Goal: Task Accomplishment & Management: Complete application form

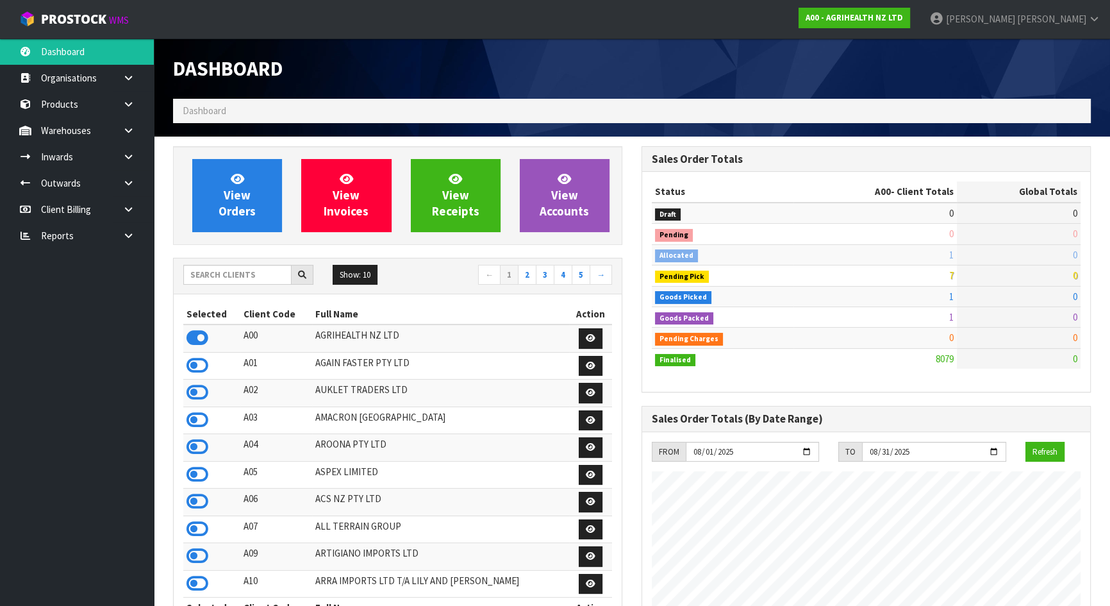
scroll to position [969, 468]
click at [240, 278] on input "text" at bounding box center [237, 275] width 108 height 20
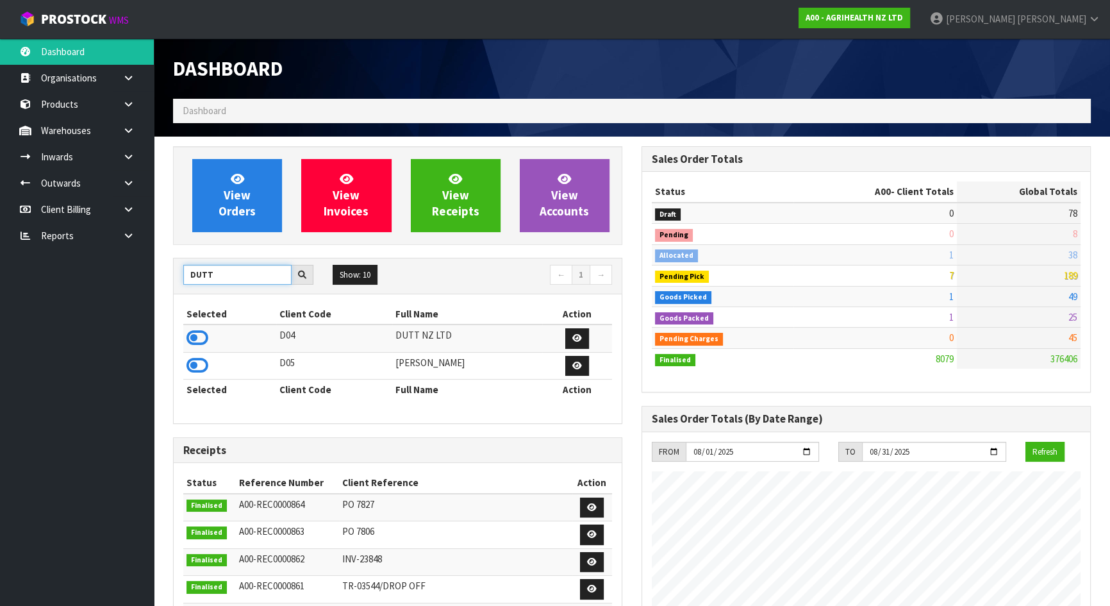
drag, startPoint x: 253, startPoint y: 275, endPoint x: 45, endPoint y: 254, distance: 209.3
click at [45, 254] on body "Toggle navigation ProStock WMS A00 - AGRIHEALTH NZ LTD [PERSON_NAME] Logout Das…" at bounding box center [555, 303] width 1110 height 606
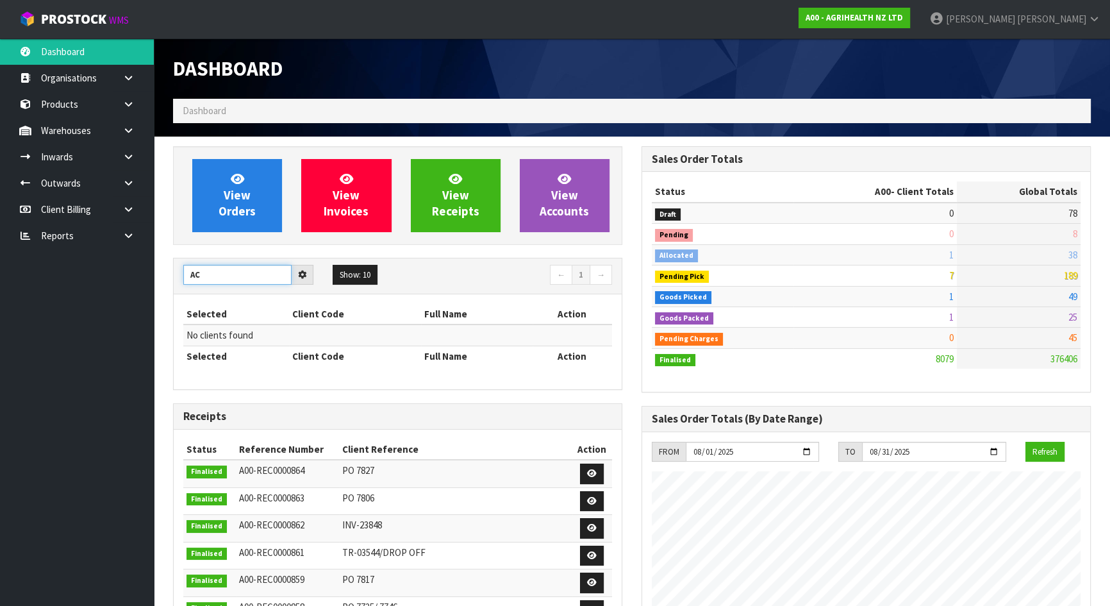
type input "A"
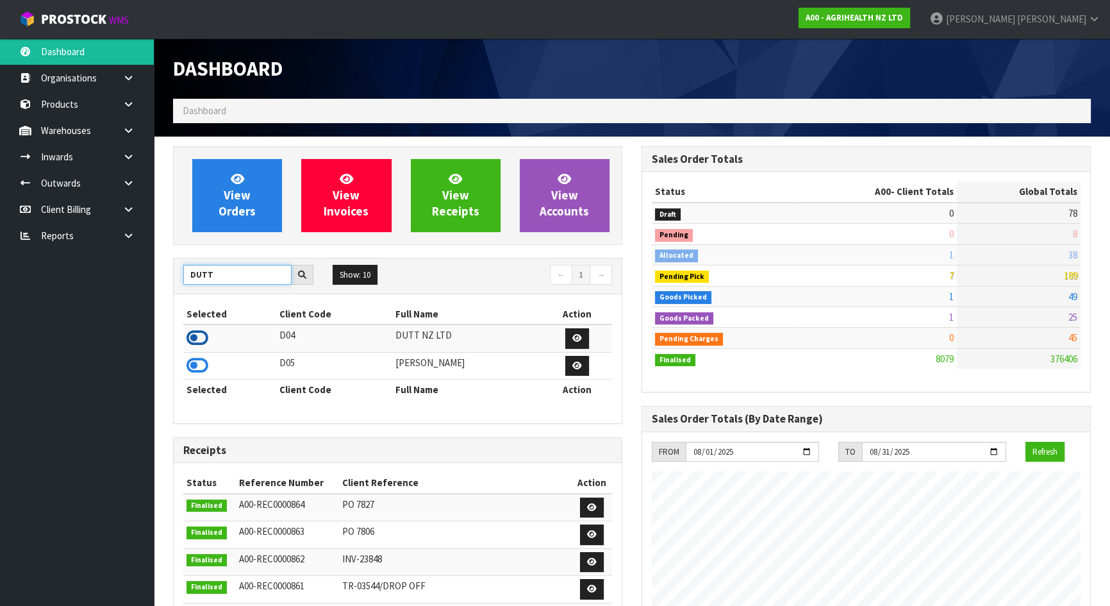
type input "DUTT"
click at [195, 335] on icon at bounding box center [197, 337] width 22 height 19
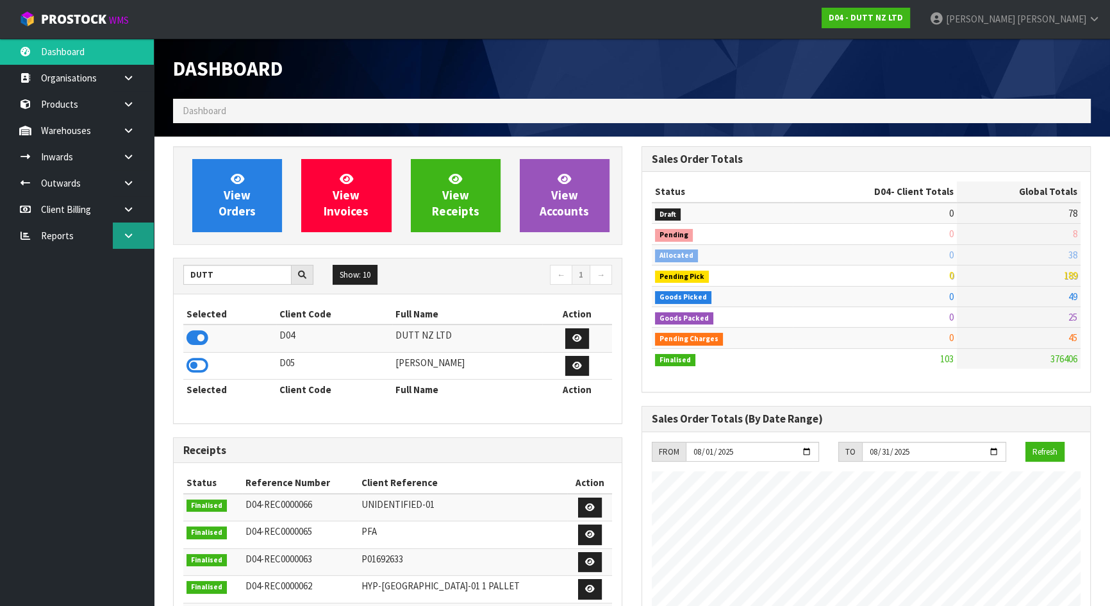
scroll to position [640061, 640375]
click at [139, 153] on link at bounding box center [133, 157] width 41 height 26
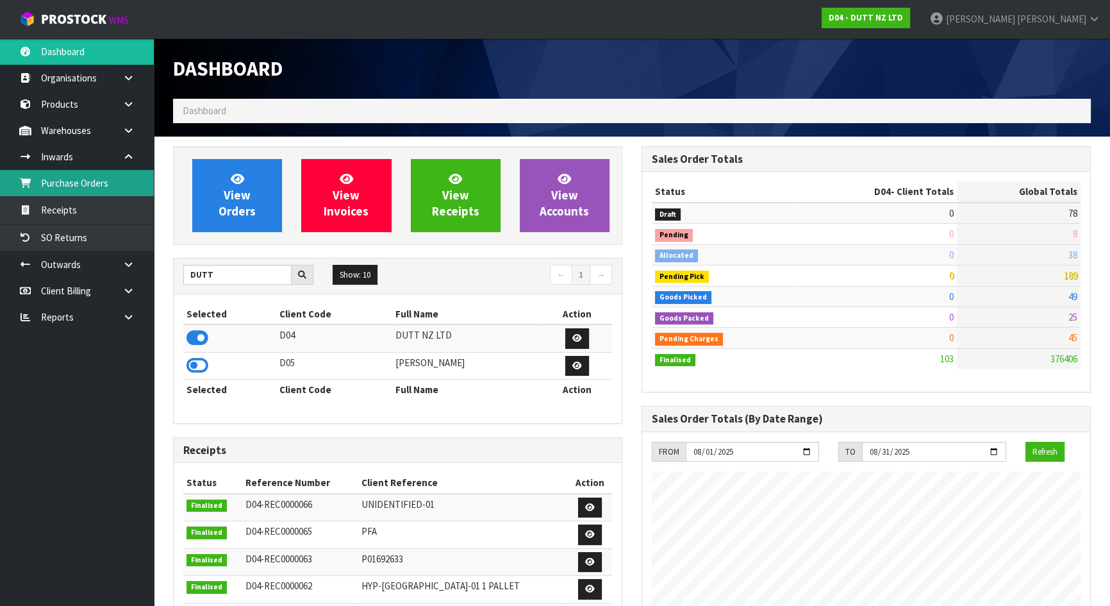
click at [97, 179] on link "Purchase Orders" at bounding box center [77, 183] width 154 height 26
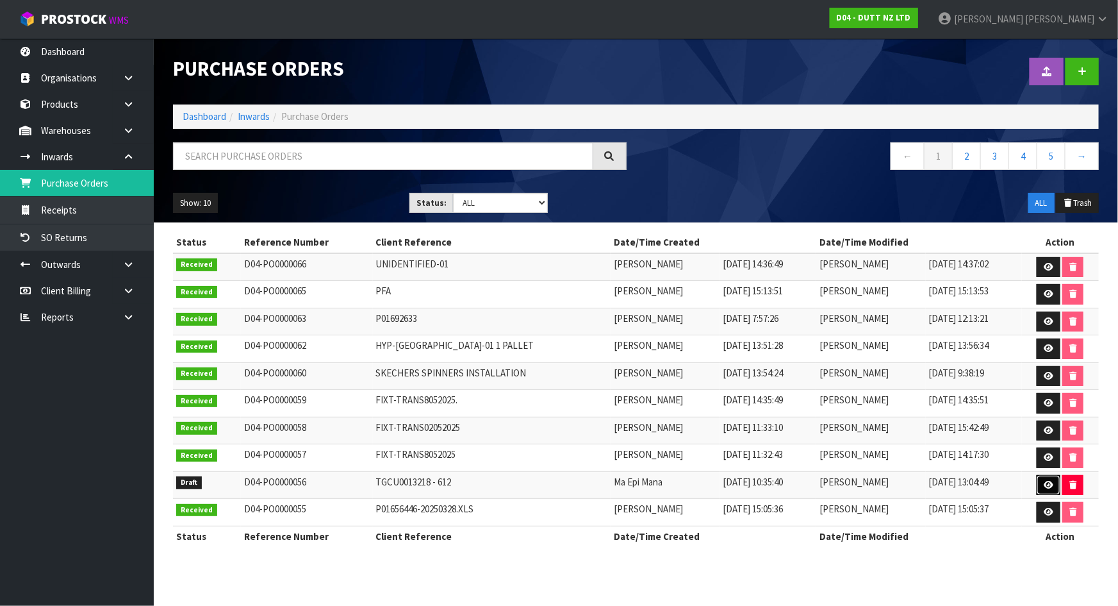
click at [1045, 481] on icon at bounding box center [1049, 485] width 10 height 8
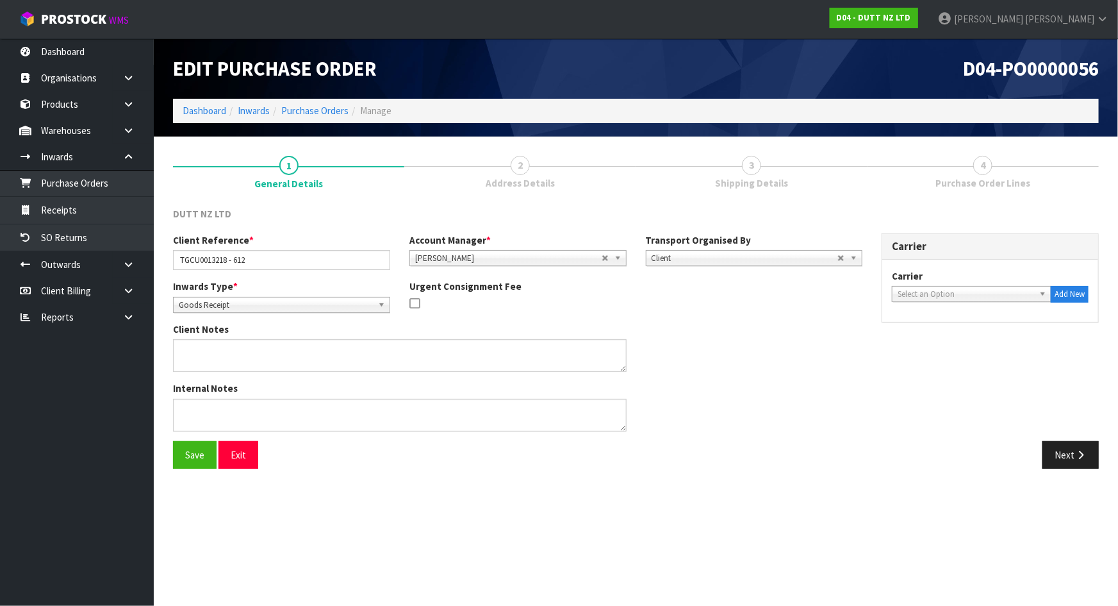
click at [532, 180] on span "Address Details" at bounding box center [520, 182] width 69 height 13
click at [1077, 450] on icon "button" at bounding box center [1081, 455] width 12 height 10
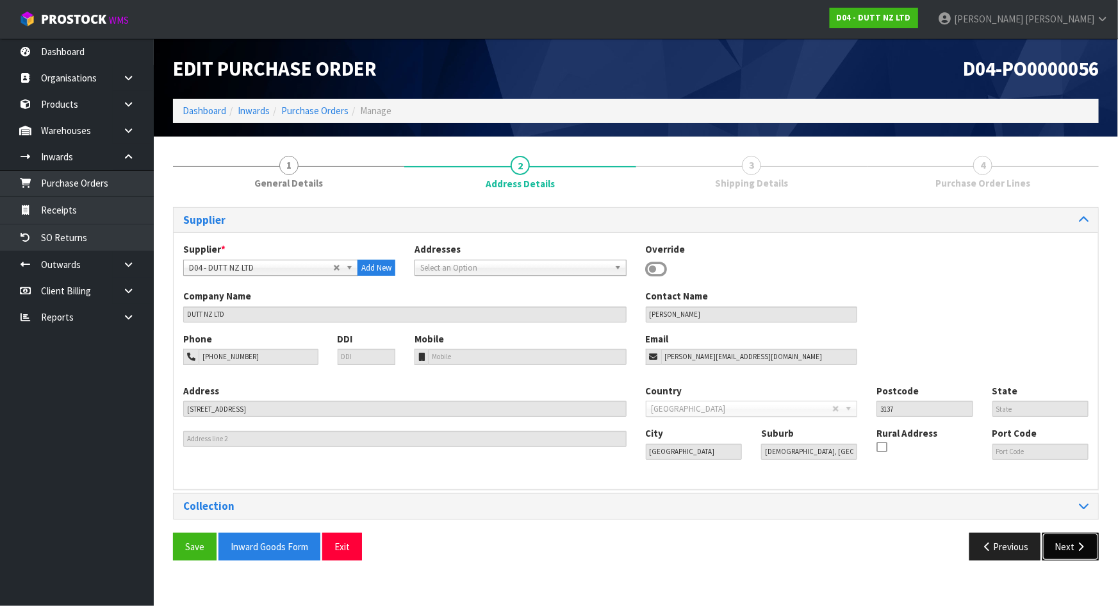
click at [1073, 543] on button "Next" at bounding box center [1071, 547] width 56 height 28
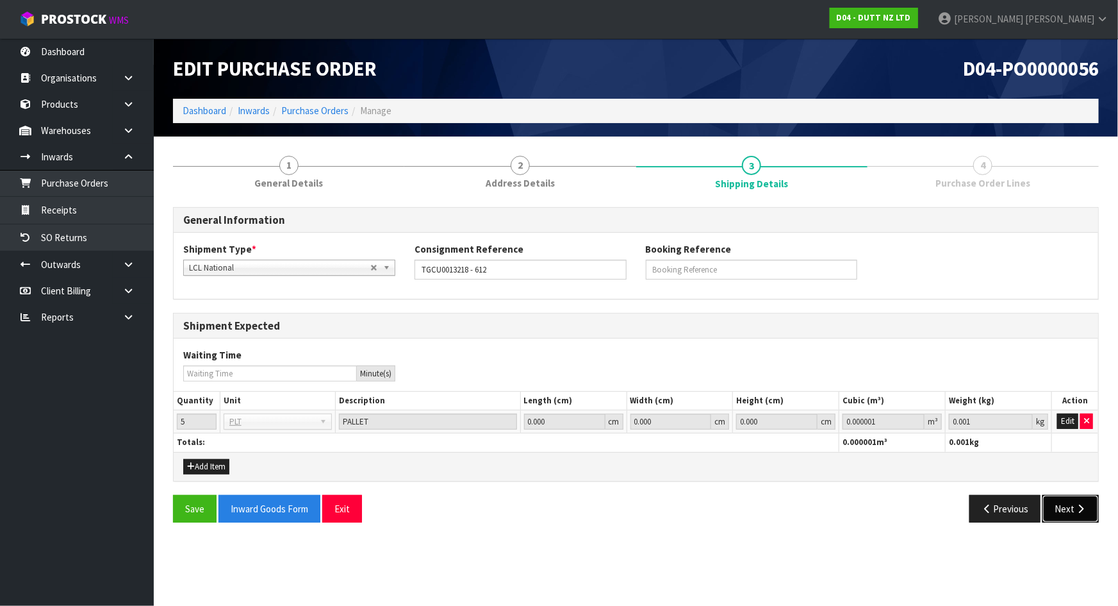
click at [1074, 514] on button "Next" at bounding box center [1071, 509] width 56 height 28
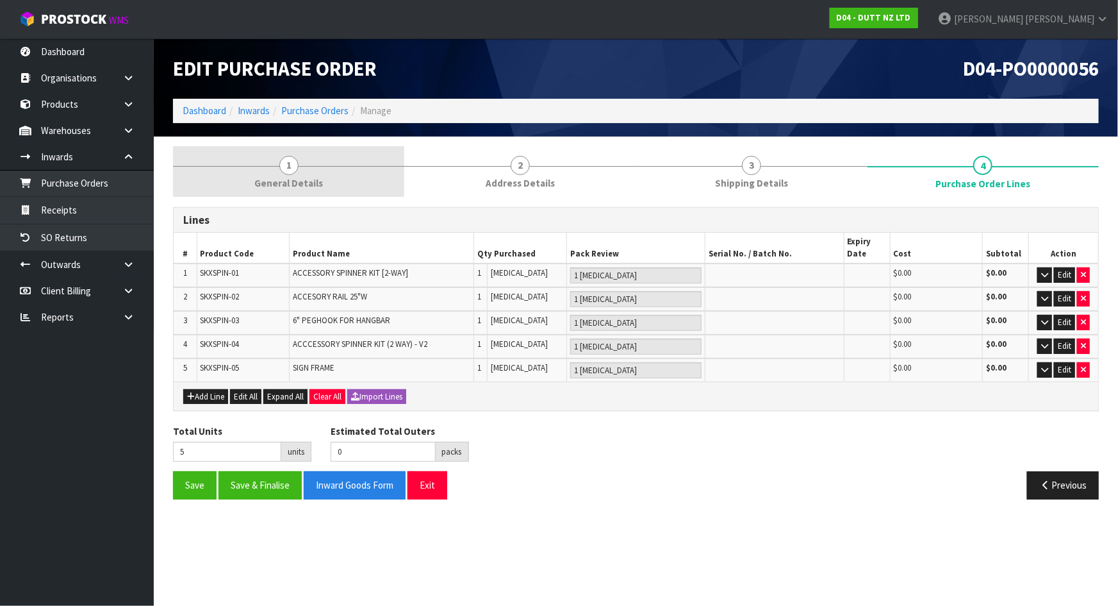
click at [315, 188] on span "General Details" at bounding box center [288, 182] width 69 height 13
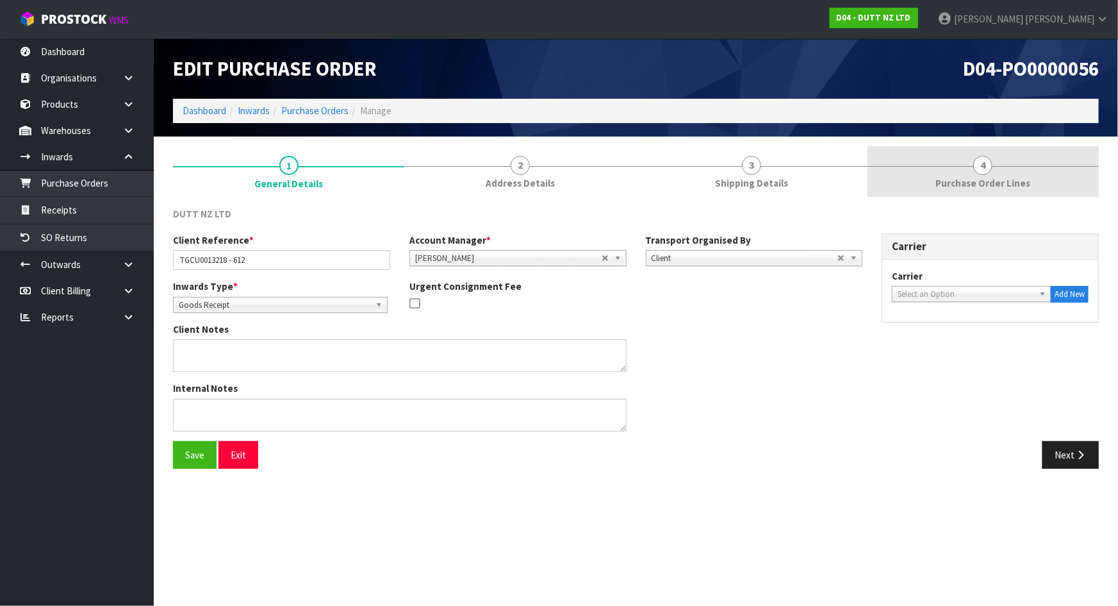
click at [936, 165] on link "4 Purchase Order Lines" at bounding box center [983, 171] width 231 height 51
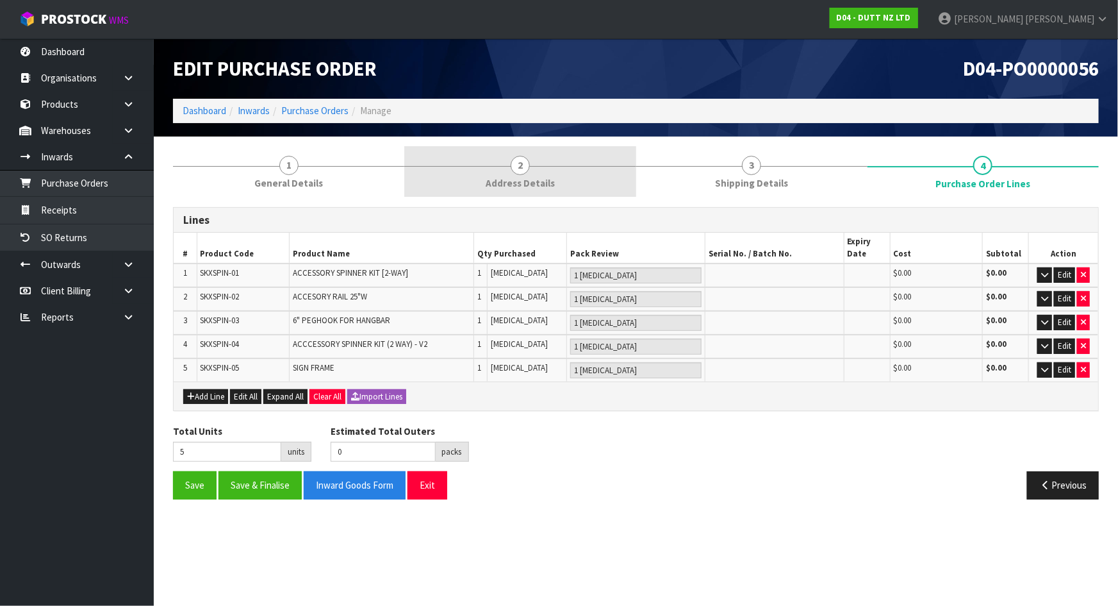
click at [575, 163] on link "2 Address Details" at bounding box center [519, 171] width 231 height 51
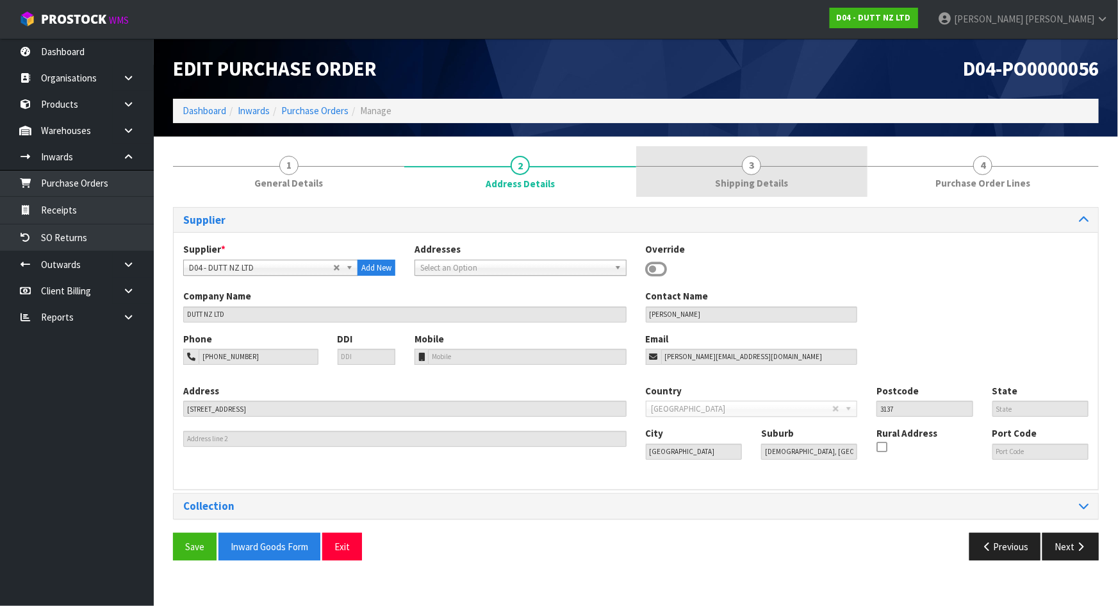
click at [857, 168] on link "3 Shipping Details" at bounding box center [751, 171] width 231 height 51
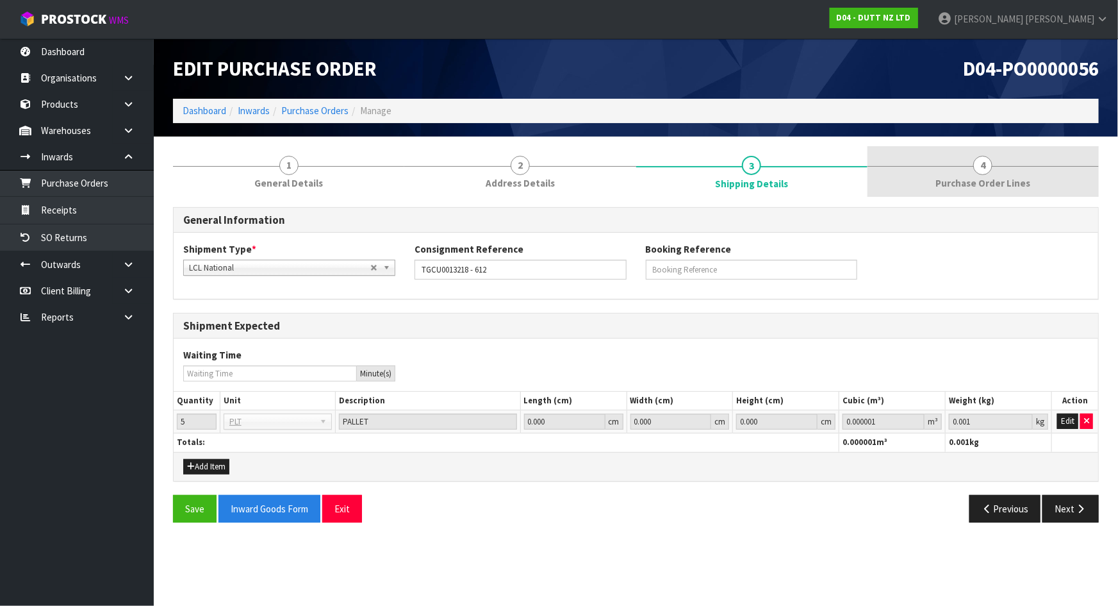
click at [959, 178] on span "Purchase Order Lines" at bounding box center [983, 182] width 95 height 13
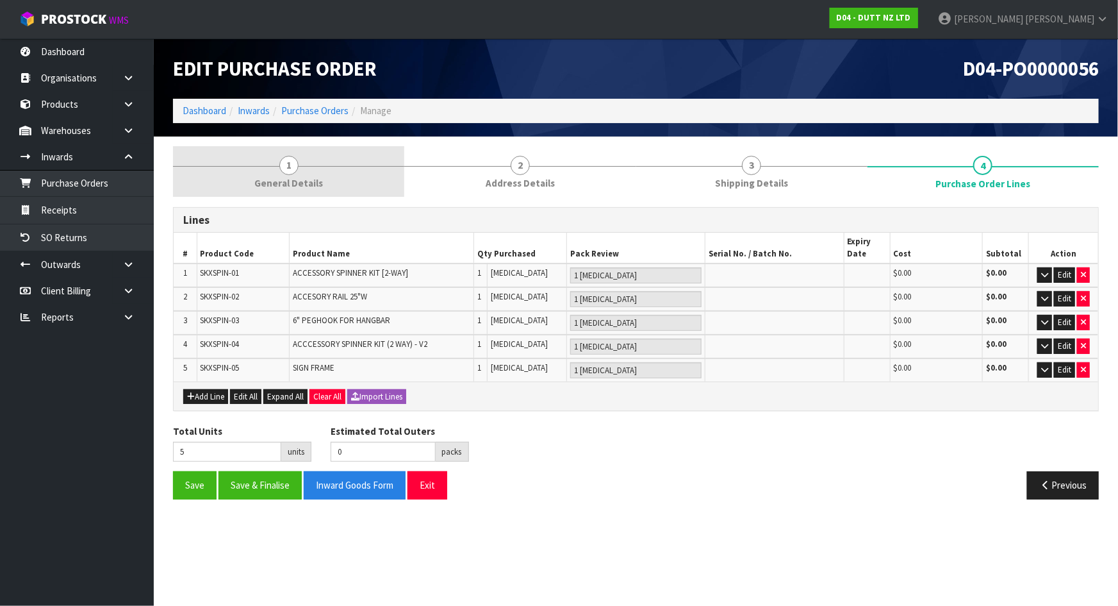
click at [288, 173] on span "1" at bounding box center [288, 165] width 19 height 19
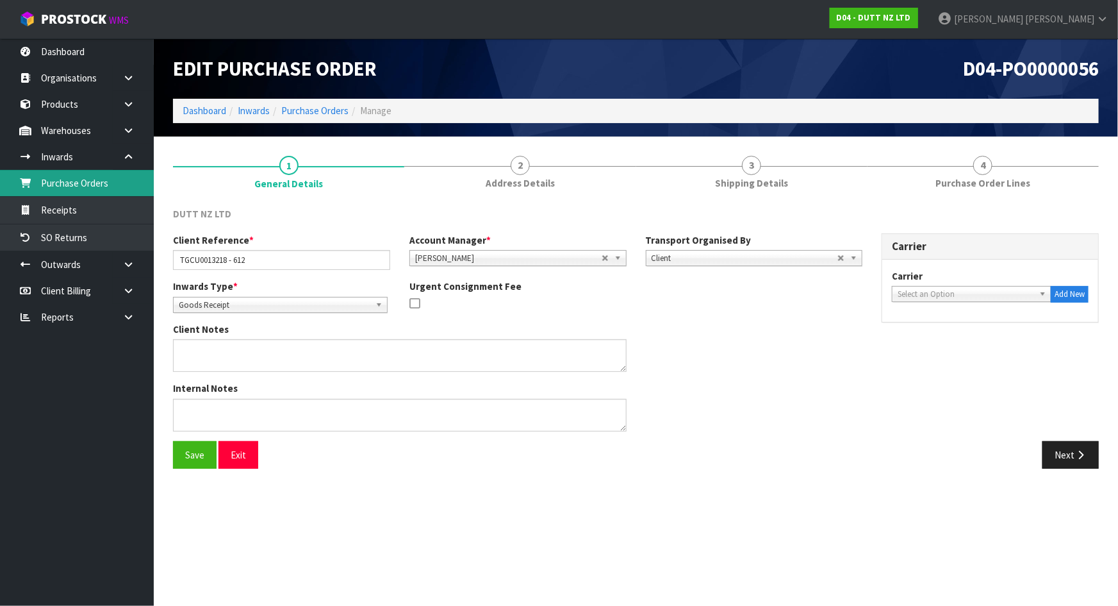
click at [96, 181] on link "Purchase Orders" at bounding box center [77, 183] width 154 height 26
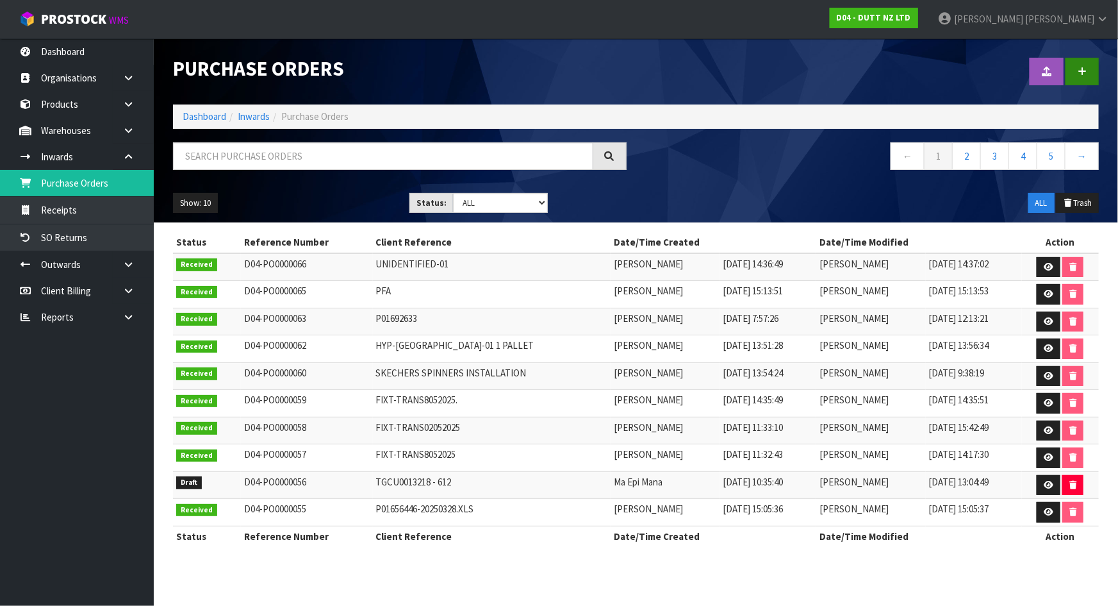
click at [1096, 76] on div at bounding box center [872, 71] width 473 height 66
click at [1095, 75] on link at bounding box center [1082, 72] width 33 height 28
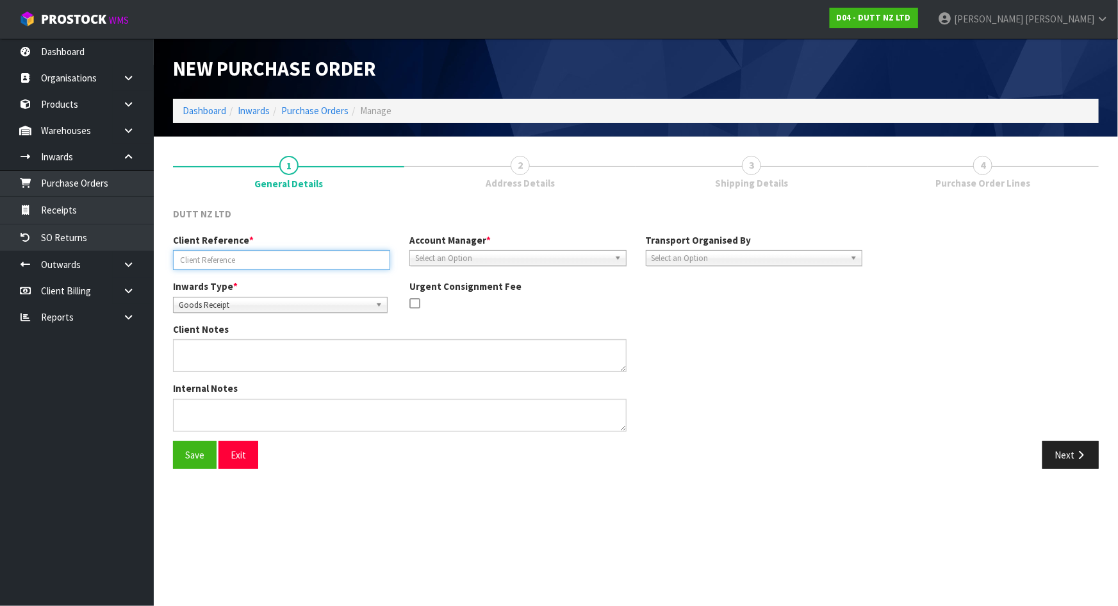
drag, startPoint x: 329, startPoint y: 260, endPoint x: 260, endPoint y: 256, distance: 69.3
click at [329, 260] on input "text" at bounding box center [281, 260] width 217 height 20
click at [265, 261] on input "text" at bounding box center [281, 260] width 217 height 20
paste input "OERU4193993"
type input "OERU4193993"
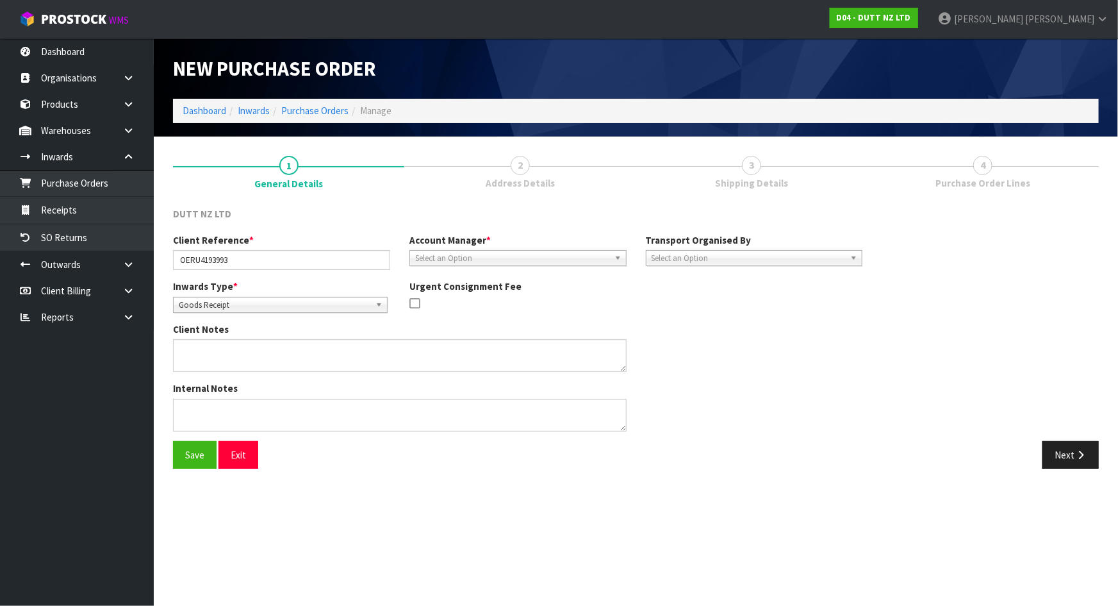
click at [686, 332] on div "Client Notes" at bounding box center [517, 351] width 709 height 59
click at [529, 259] on span "Select an Option" at bounding box center [512, 258] width 194 height 15
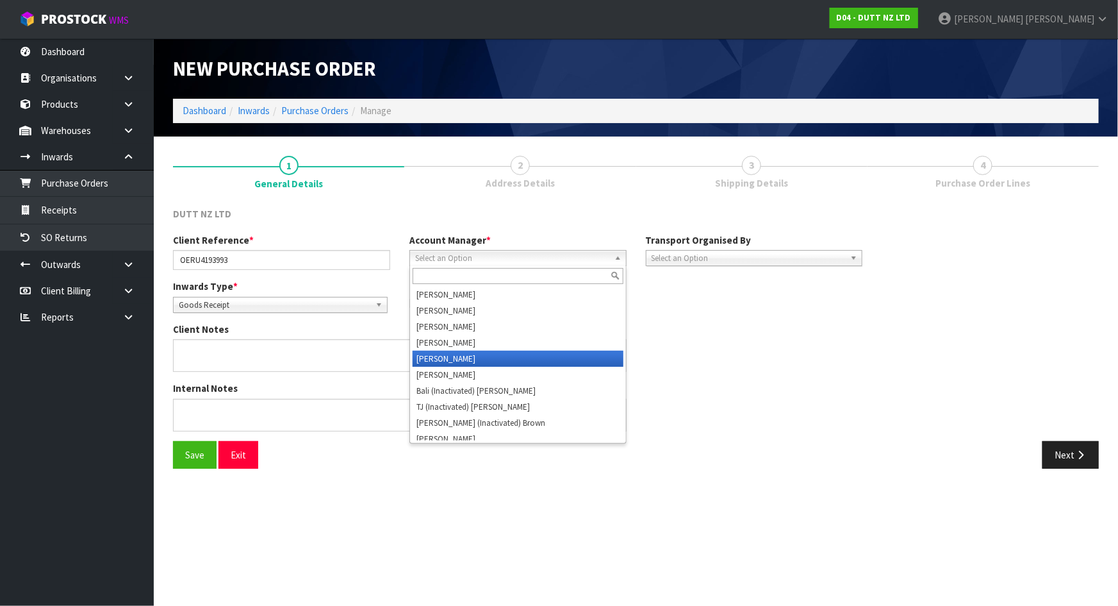
click at [481, 359] on li "[PERSON_NAME]" at bounding box center [518, 359] width 211 height 16
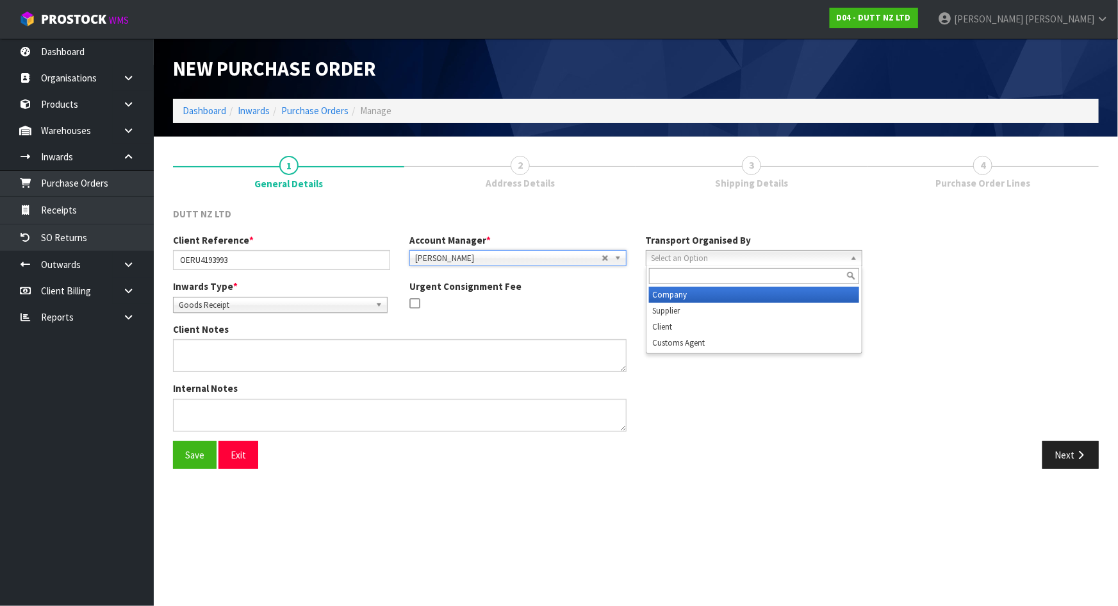
click at [697, 256] on span "Select an Option" at bounding box center [749, 258] width 194 height 15
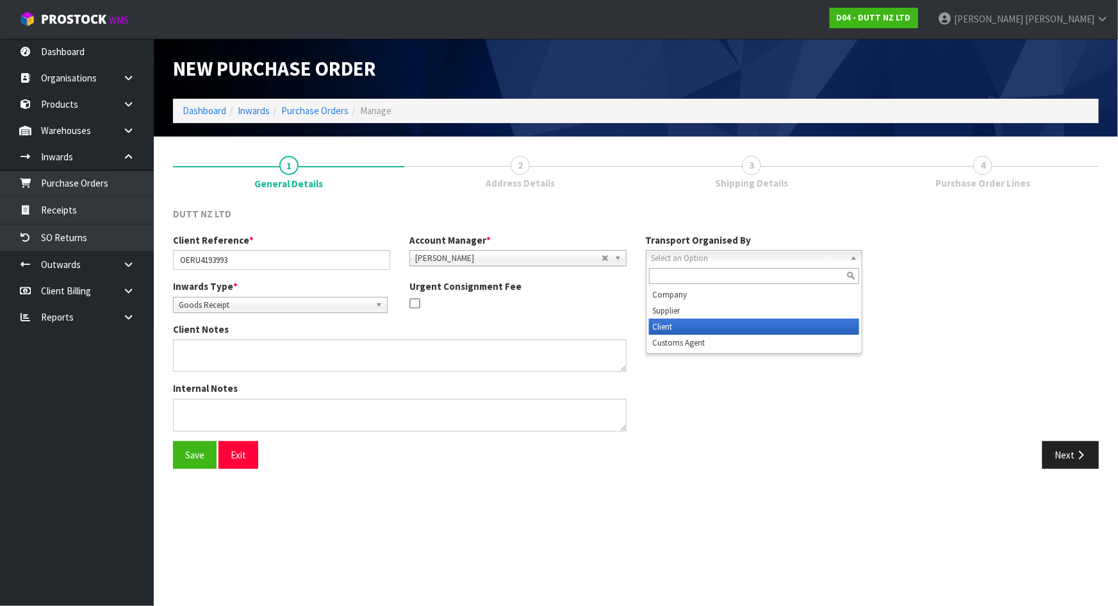
drag, startPoint x: 714, startPoint y: 322, endPoint x: 720, endPoint y: 318, distance: 7.5
click at [714, 323] on li "Client" at bounding box center [754, 326] width 211 height 16
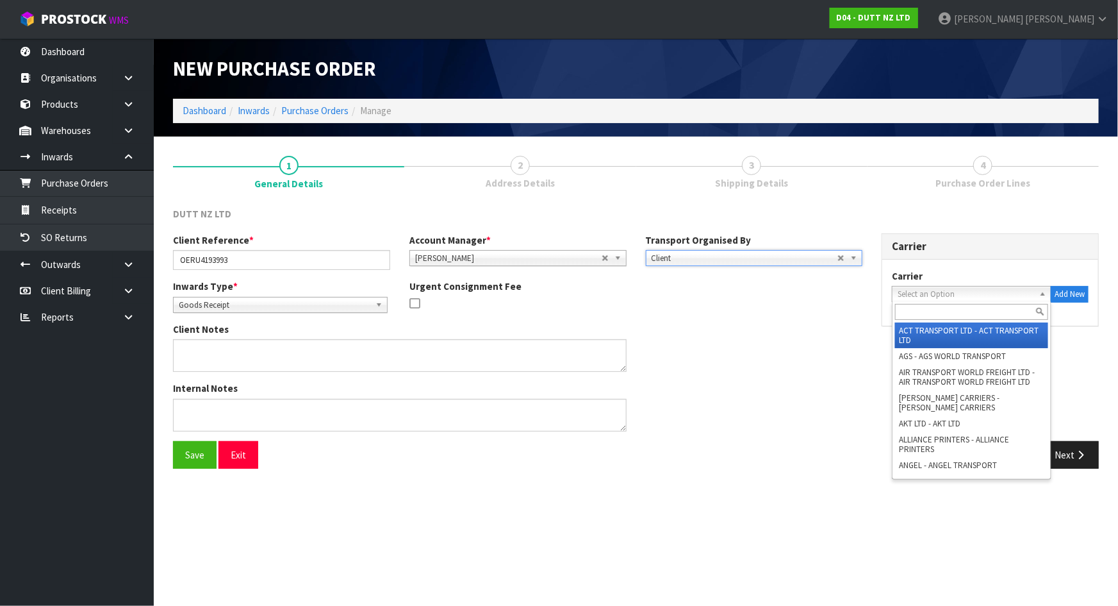
click at [923, 297] on span "Select an Option" at bounding box center [966, 293] width 136 height 15
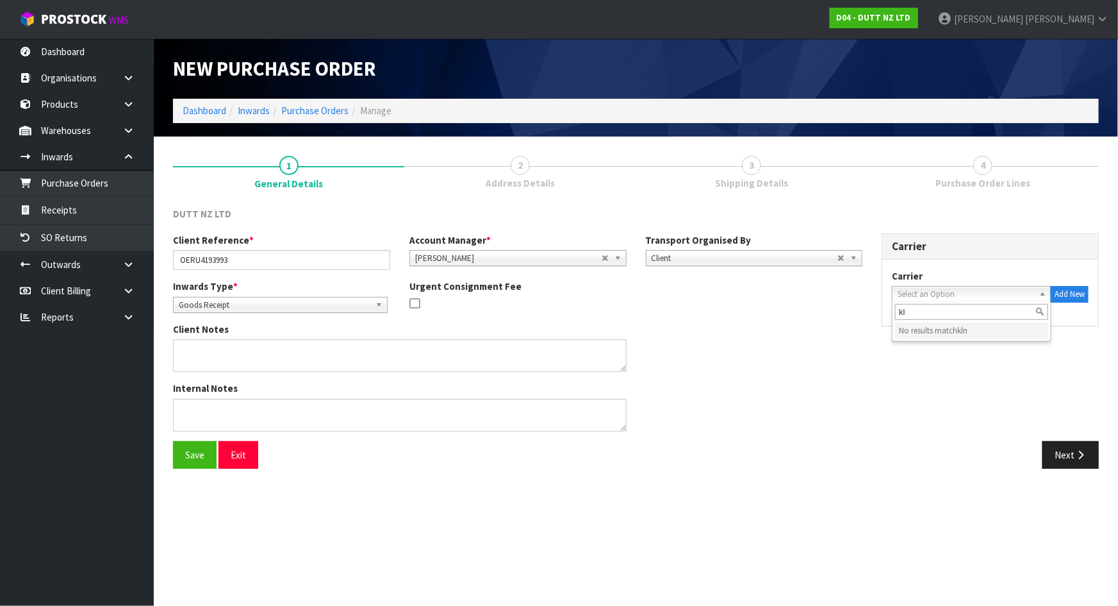
type input "k"
type input "K"
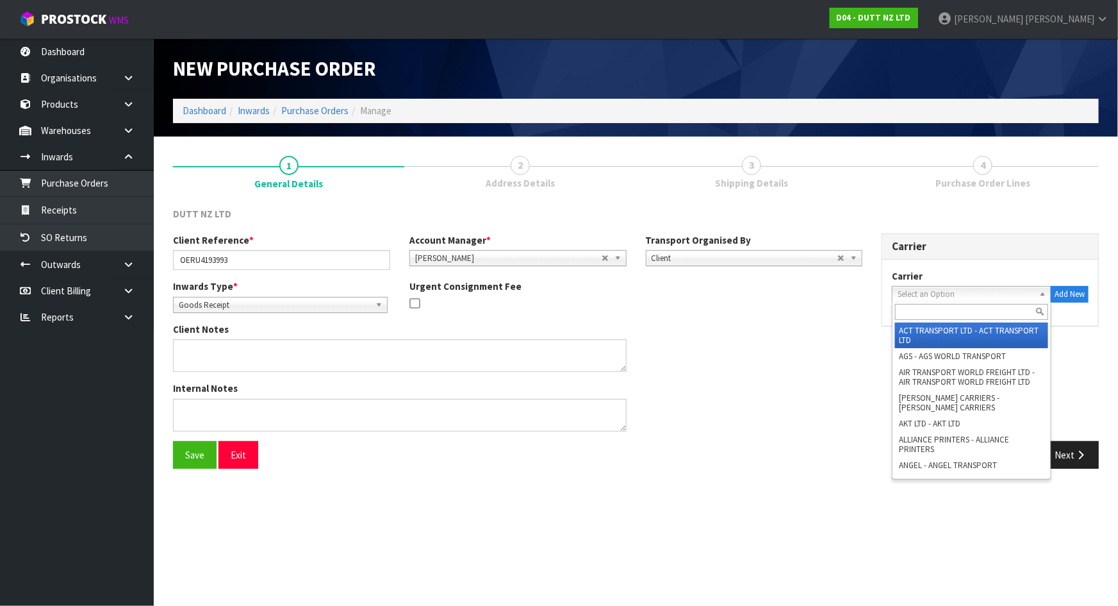
click at [845, 308] on div "Inwards Type * Goods Receipt Goods Returned Goods Receipt Urgent Consignment Fee" at bounding box center [517, 300] width 709 height 43
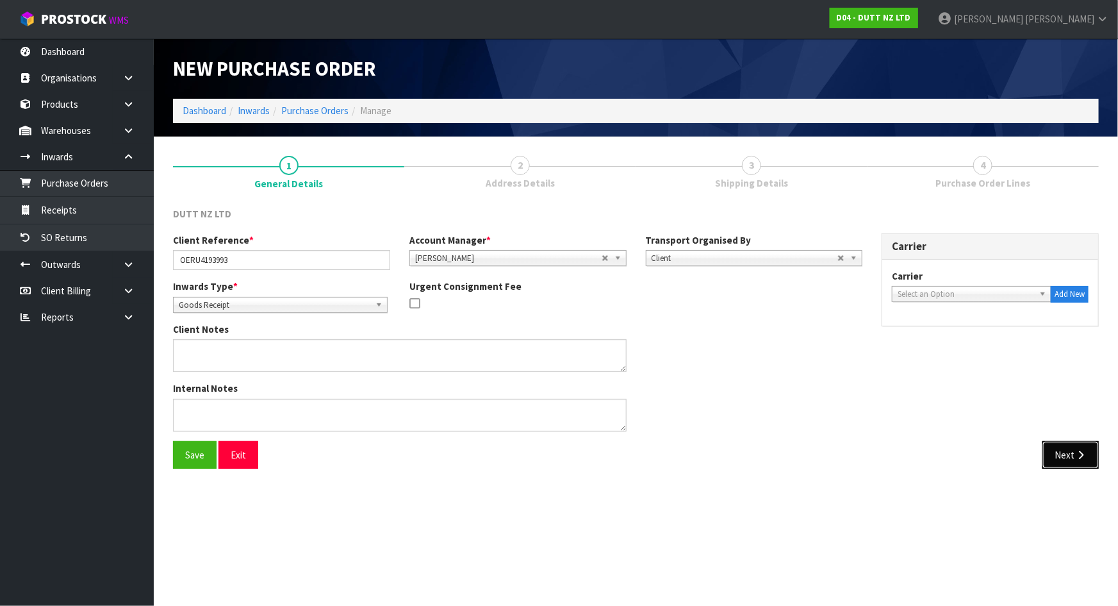
click at [1063, 461] on button "Next" at bounding box center [1071, 455] width 56 height 28
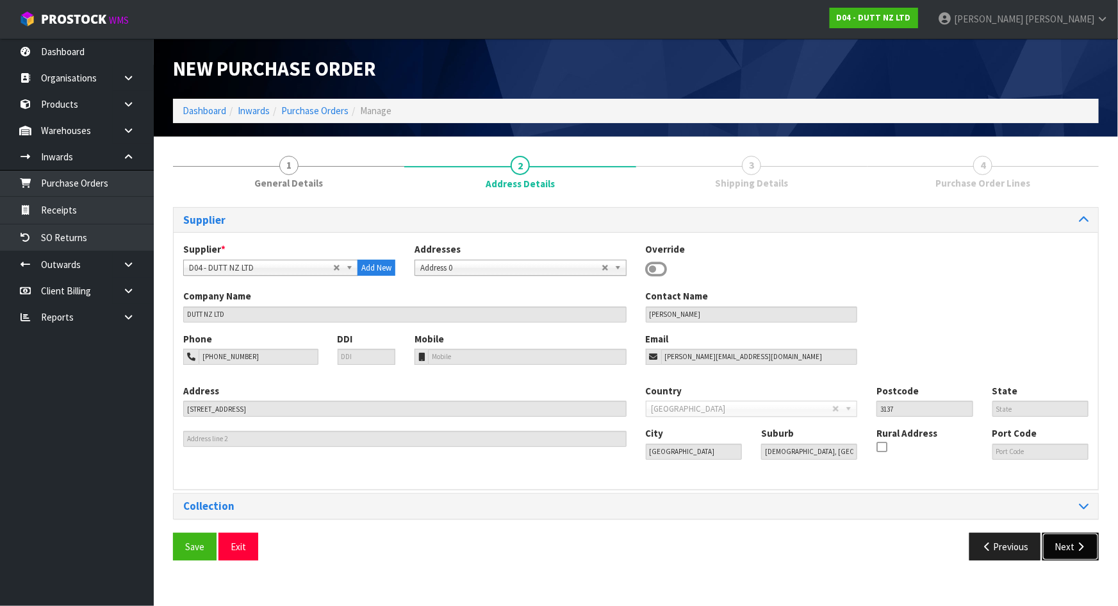
click at [1077, 549] on icon "button" at bounding box center [1081, 547] width 12 height 10
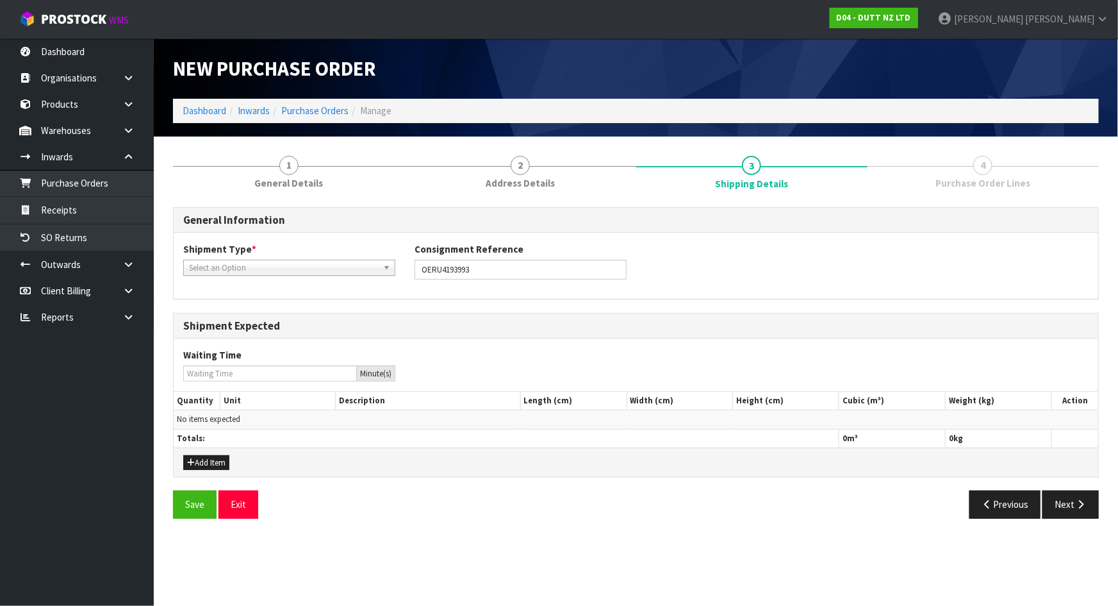
click at [321, 265] on span "Select an Option" at bounding box center [283, 267] width 189 height 15
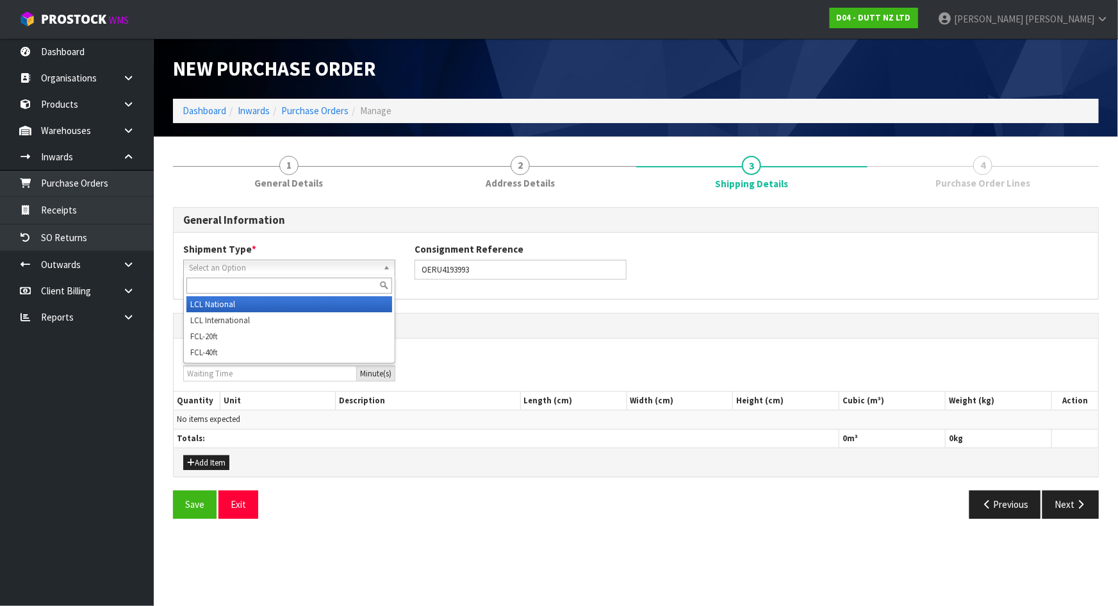
click at [267, 304] on li "LCL National" at bounding box center [289, 304] width 206 height 16
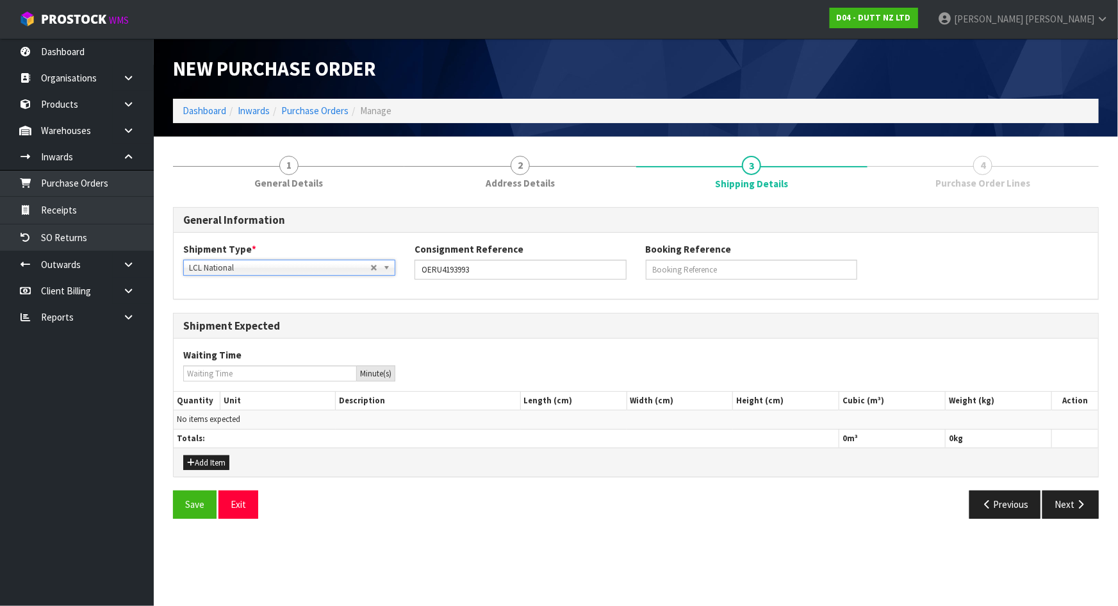
click at [548, 351] on div "Waiting Time Minute(s)" at bounding box center [636, 364] width 925 height 33
click at [206, 459] on button "Add Item" at bounding box center [206, 462] width 46 height 15
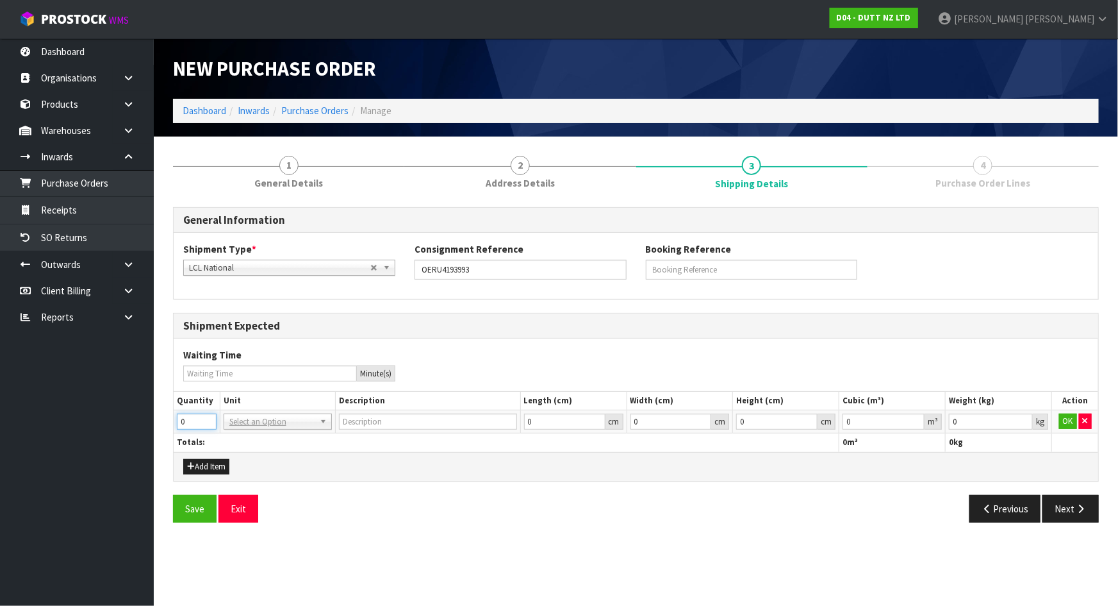
drag, startPoint x: 192, startPoint y: 426, endPoint x: 113, endPoint y: 409, distance: 79.9
click at [113, 409] on body "Toggle navigation ProStock WMS D04 - DUTT NZ LTD [PERSON_NAME] Logout Dashboard…" at bounding box center [559, 303] width 1118 height 606
type input "7"
click at [371, 476] on div "Add Item" at bounding box center [636, 466] width 925 height 29
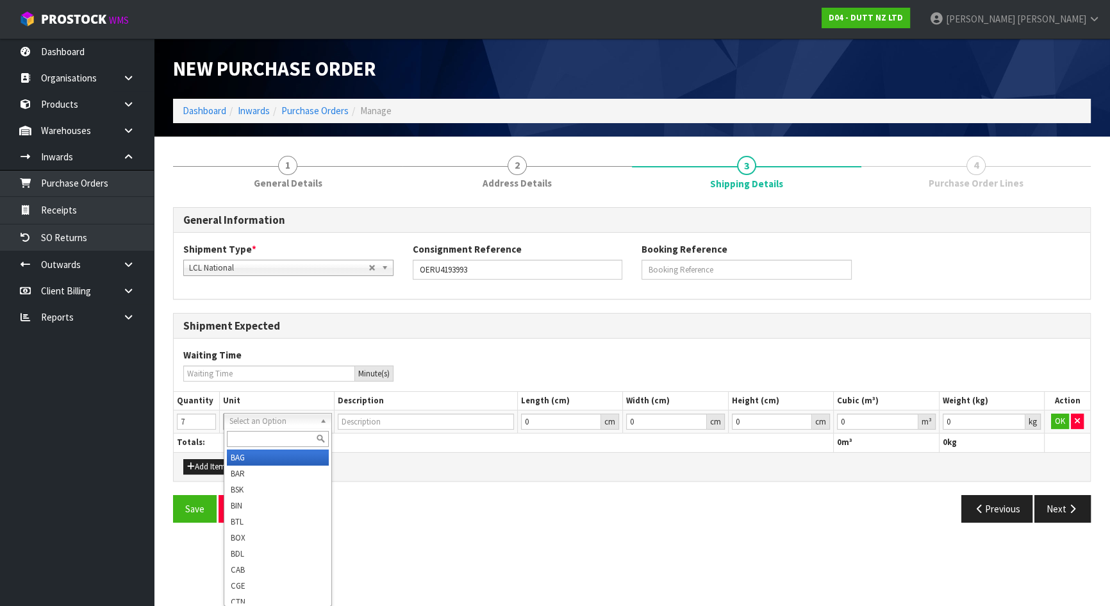
type input "BAG"
click at [282, 441] on input "text" at bounding box center [278, 439] width 103 height 16
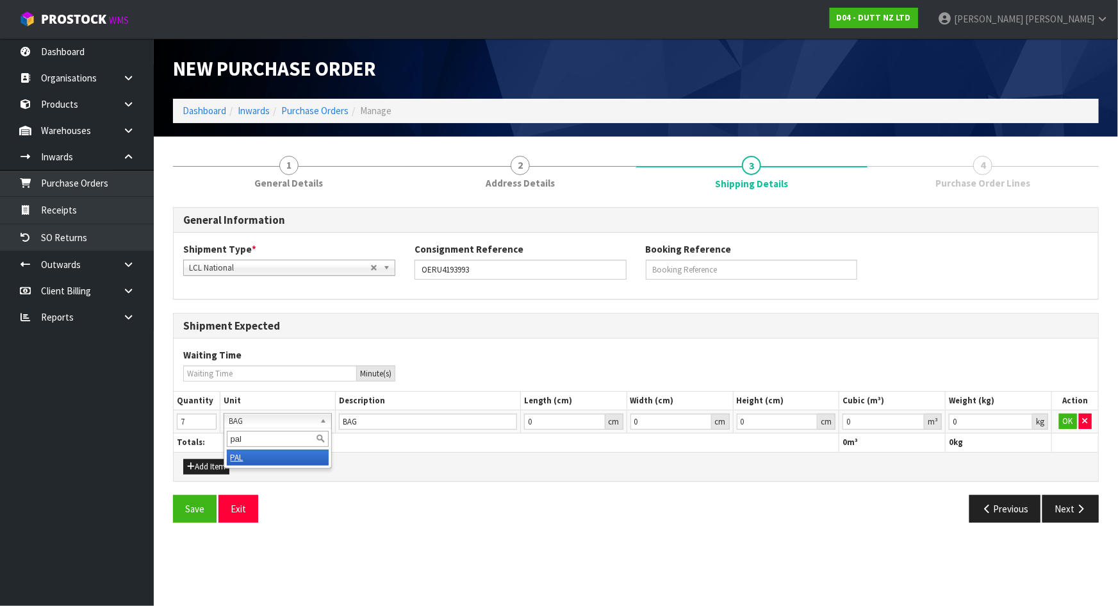
type input "pal"
type input "PAIL"
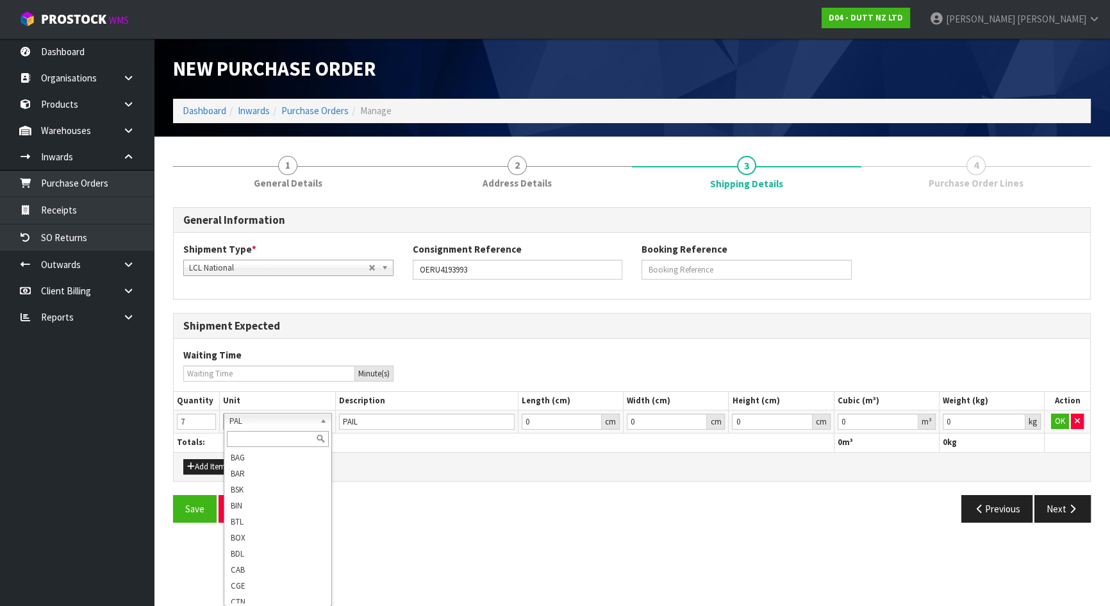
click at [254, 445] on input "text" at bounding box center [278, 439] width 103 height 16
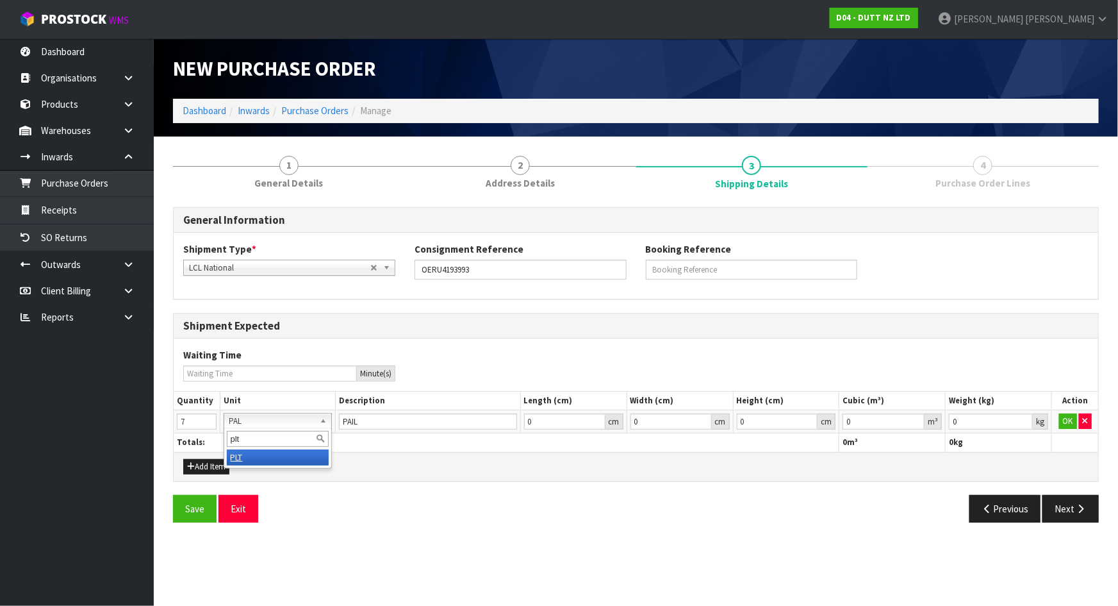
type input "plt"
type input "PALLET"
drag, startPoint x: 699, startPoint y: 503, endPoint x: 955, endPoint y: 458, distance: 259.7
click at [703, 503] on div "Previous Next" at bounding box center [872, 509] width 473 height 28
click at [1068, 420] on button "OK" at bounding box center [1068, 420] width 18 height 15
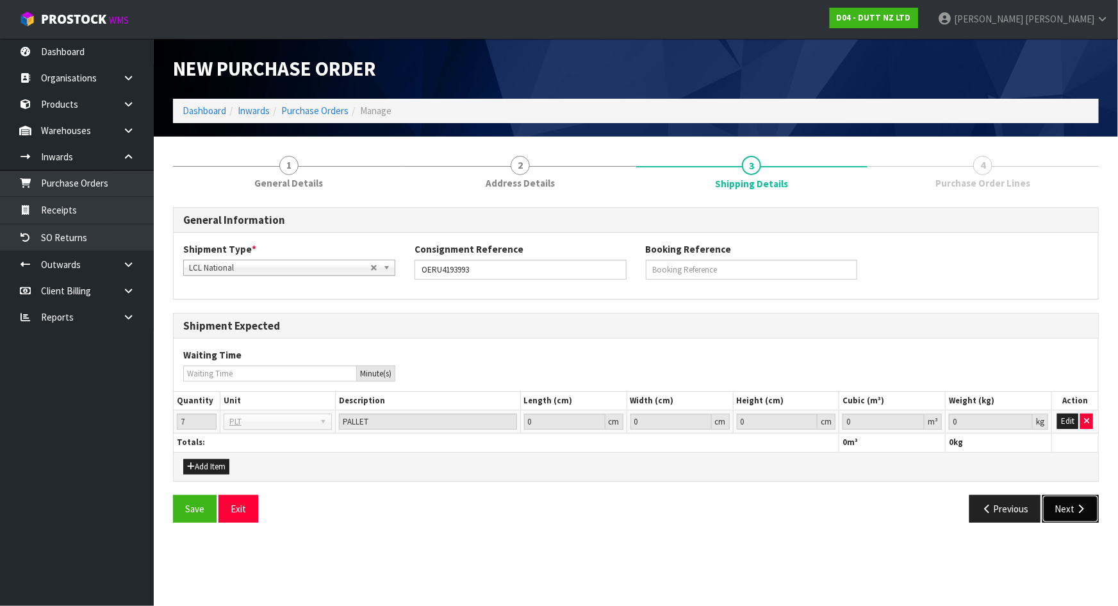
click at [1075, 499] on button "Next" at bounding box center [1071, 509] width 56 height 28
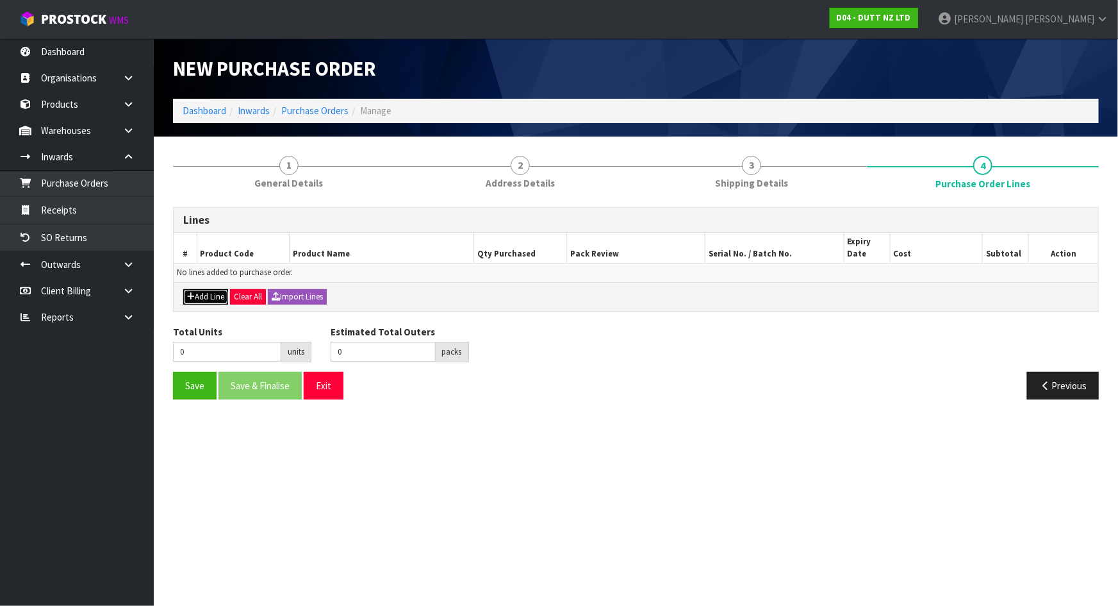
click at [212, 295] on button "Add Line" at bounding box center [205, 296] width 45 height 15
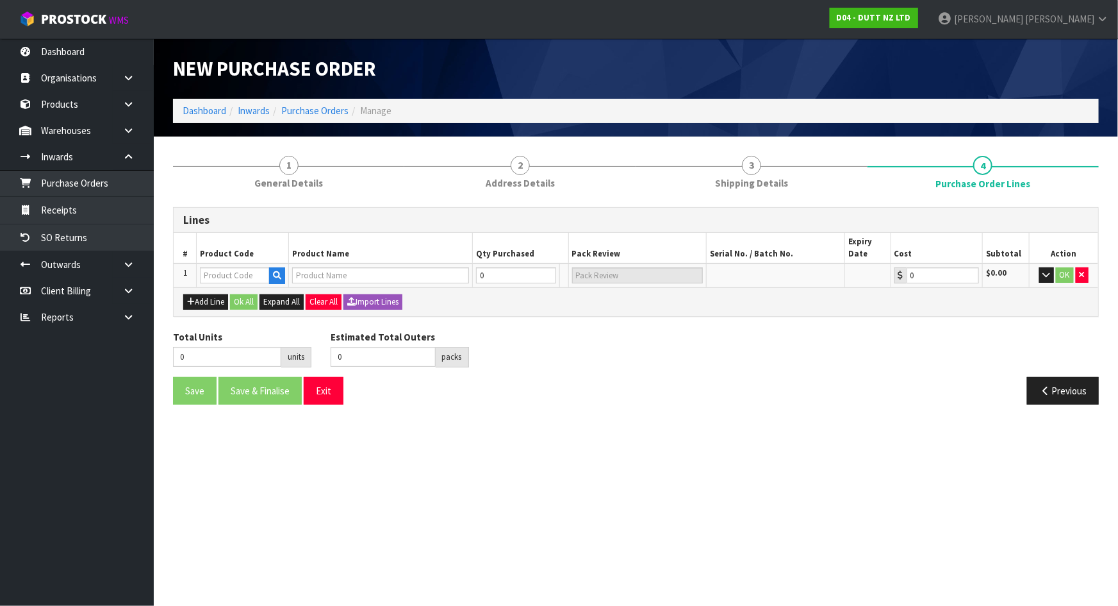
click at [1091, 276] on td "OK" at bounding box center [1063, 275] width 69 height 24
click at [1086, 275] on button "button" at bounding box center [1082, 274] width 13 height 15
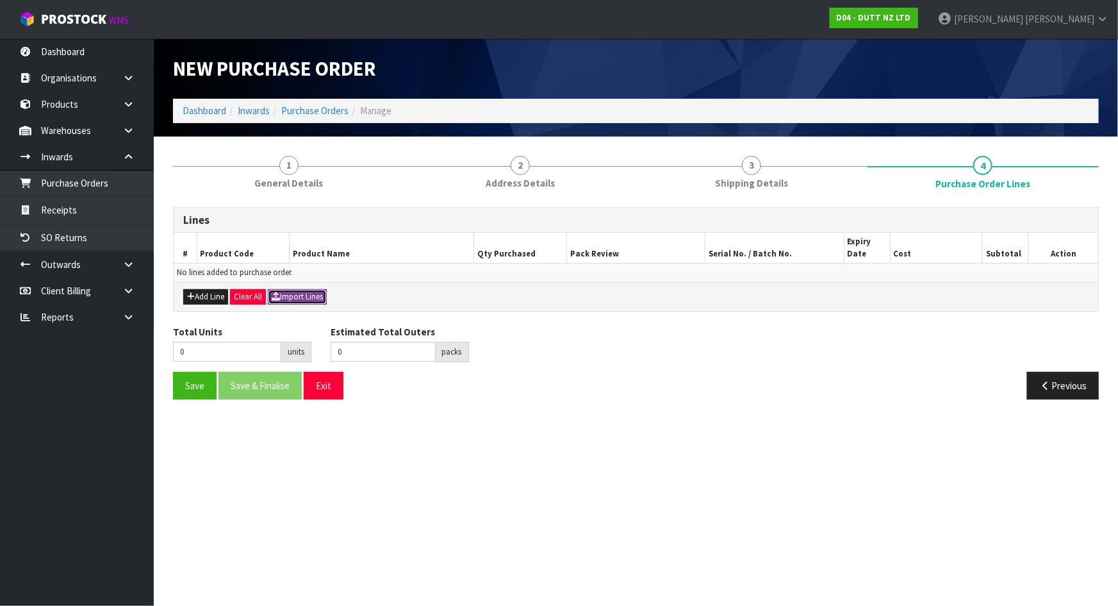
click at [313, 301] on button "Import Lines" at bounding box center [297, 296] width 59 height 15
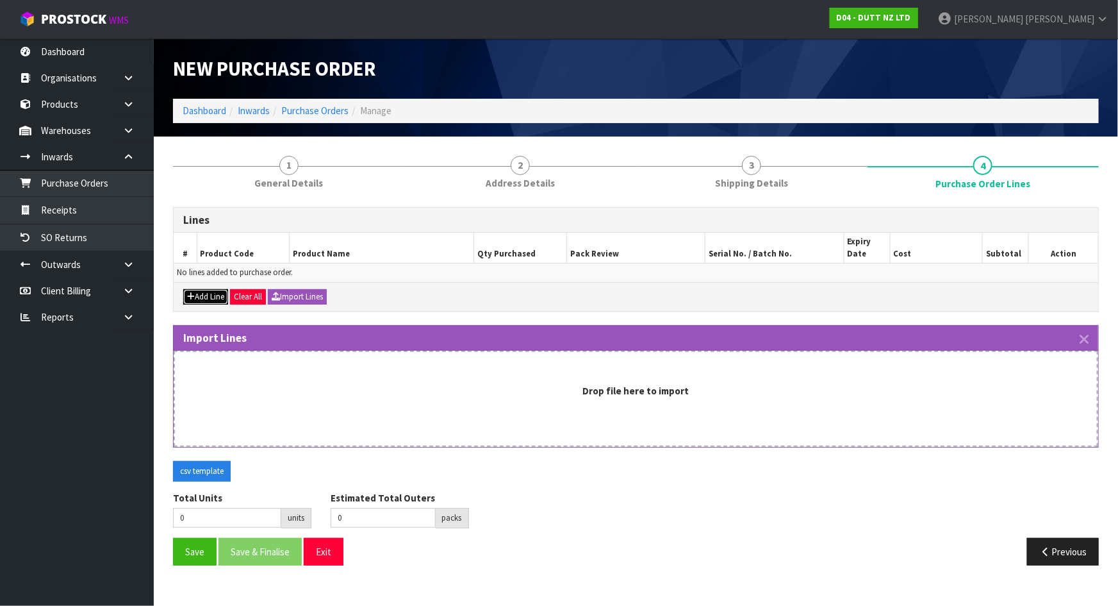
click at [194, 298] on button "Add Line" at bounding box center [205, 296] width 45 height 15
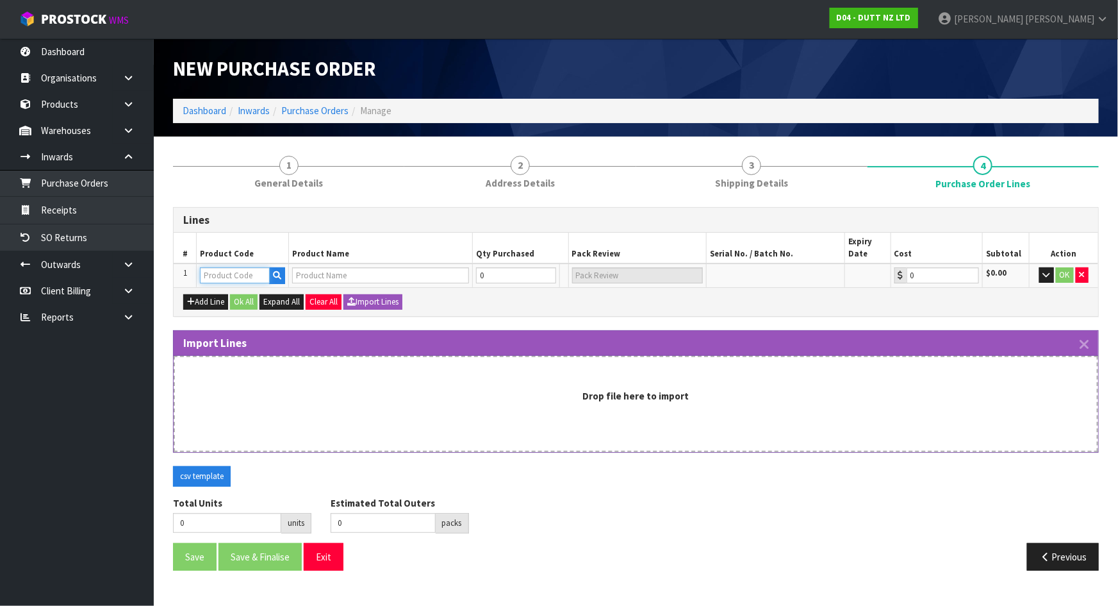
click at [210, 277] on input "text" at bounding box center [235, 275] width 70 height 16
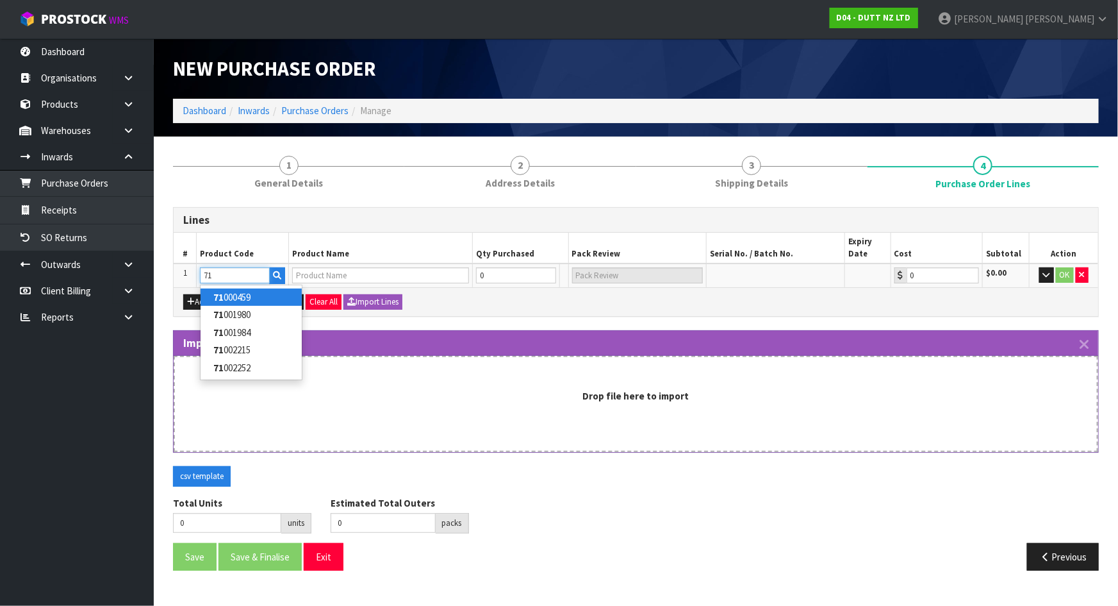
type input "7"
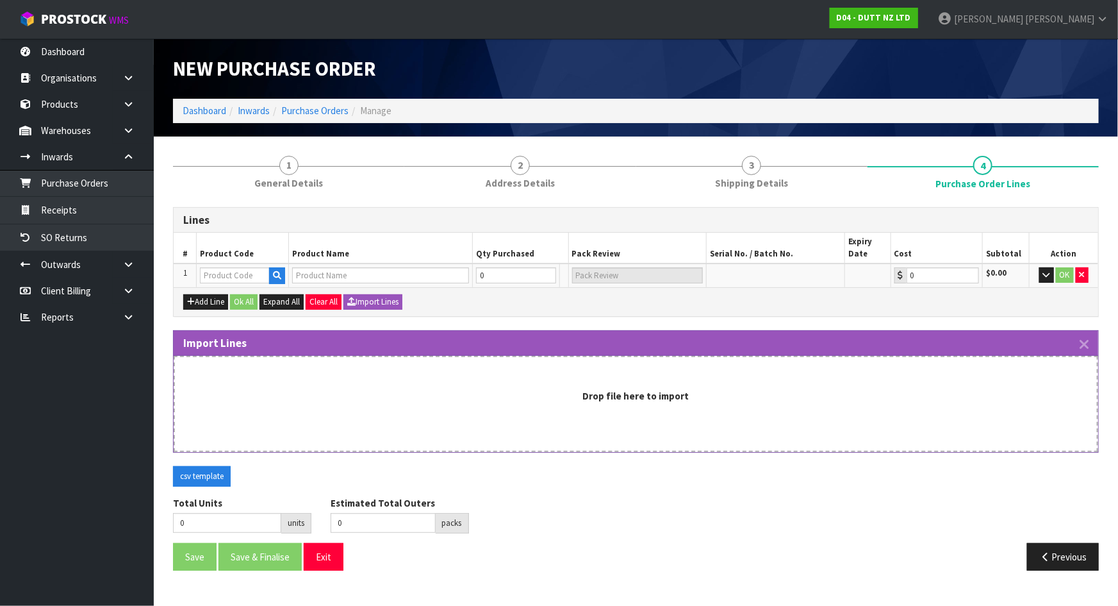
drag, startPoint x: 195, startPoint y: 559, endPoint x: 555, endPoint y: 486, distance: 367.6
click at [555, 486] on div "csv template" at bounding box center [635, 481] width 945 height 30
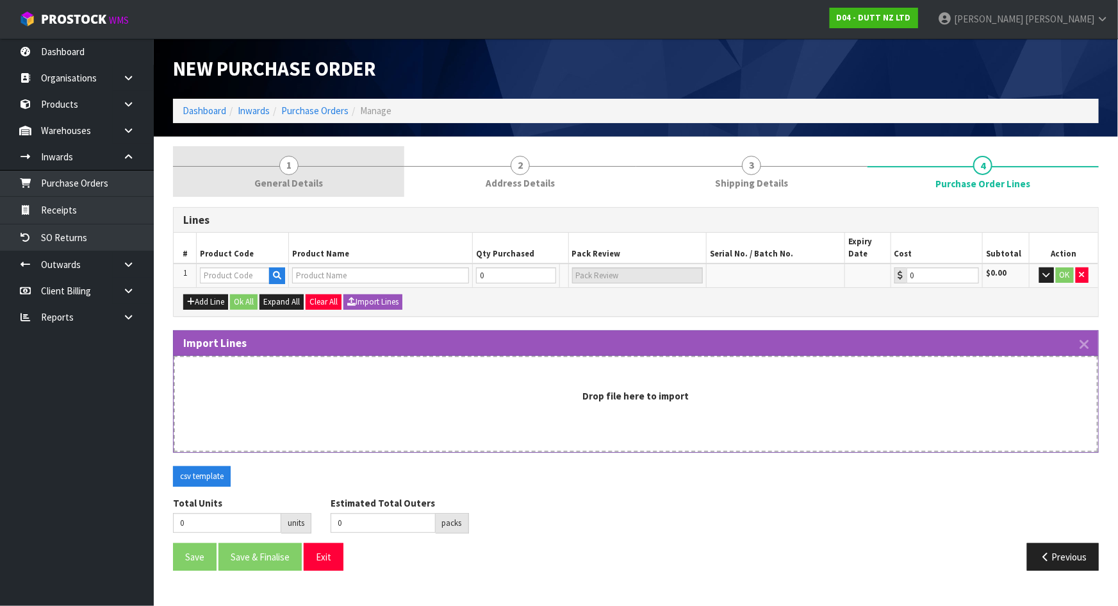
click at [337, 187] on link "1 General Details" at bounding box center [288, 171] width 231 height 51
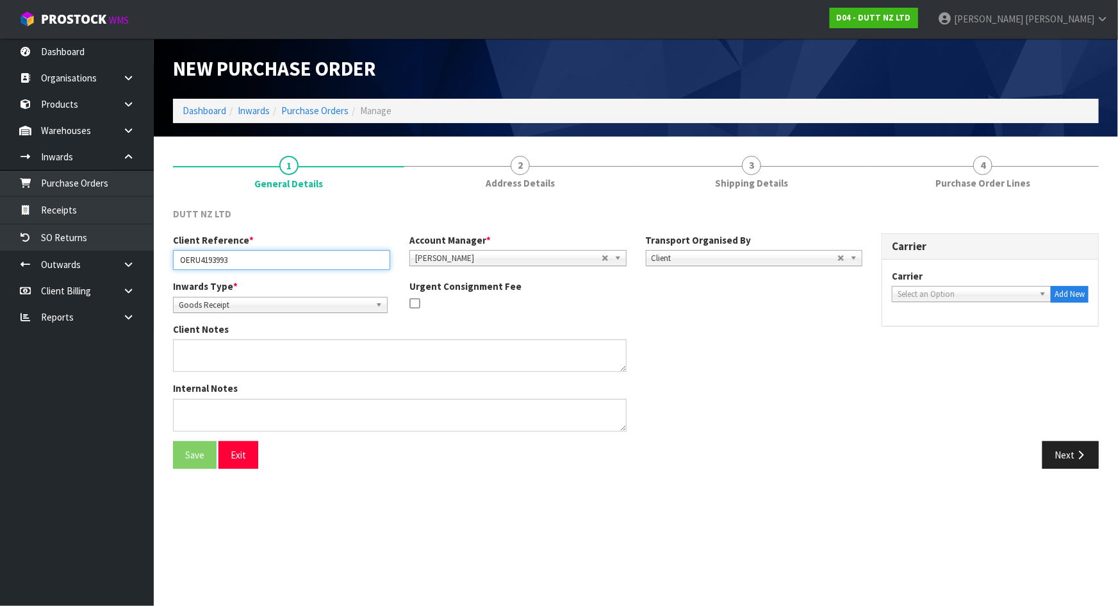
drag, startPoint x: 294, startPoint y: 269, endPoint x: -39, endPoint y: 261, distance: 332.7
click at [0, 261] on html "Toggle navigation ProStock WMS D04 - DUTT NZ LTD [PERSON_NAME] Logout Dashboard…" at bounding box center [559, 303] width 1118 height 606
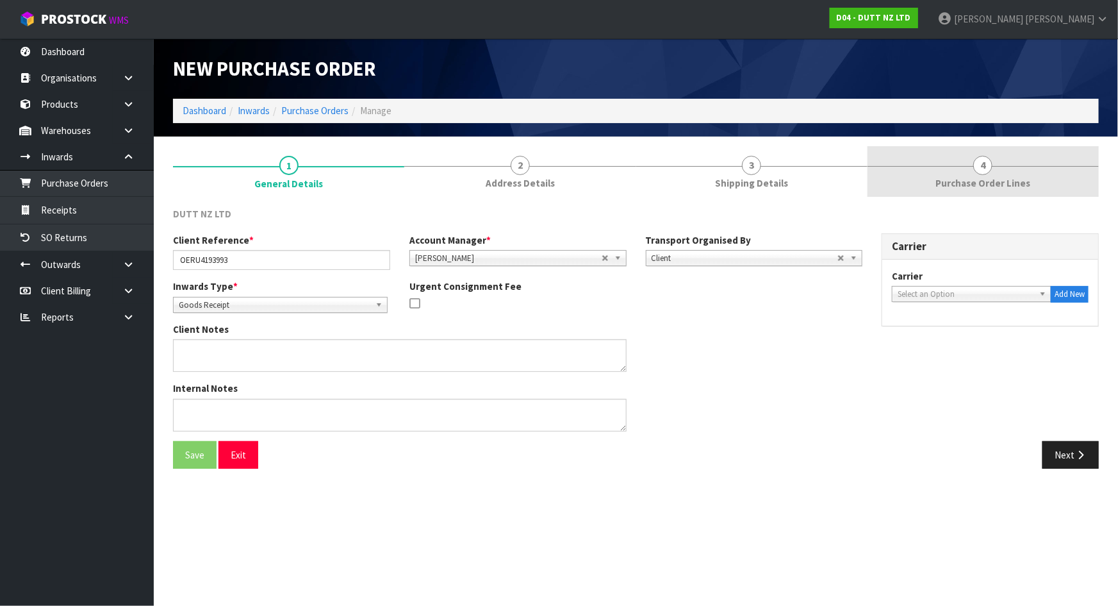
click at [920, 172] on link "4 Purchase Order Lines" at bounding box center [983, 171] width 231 height 51
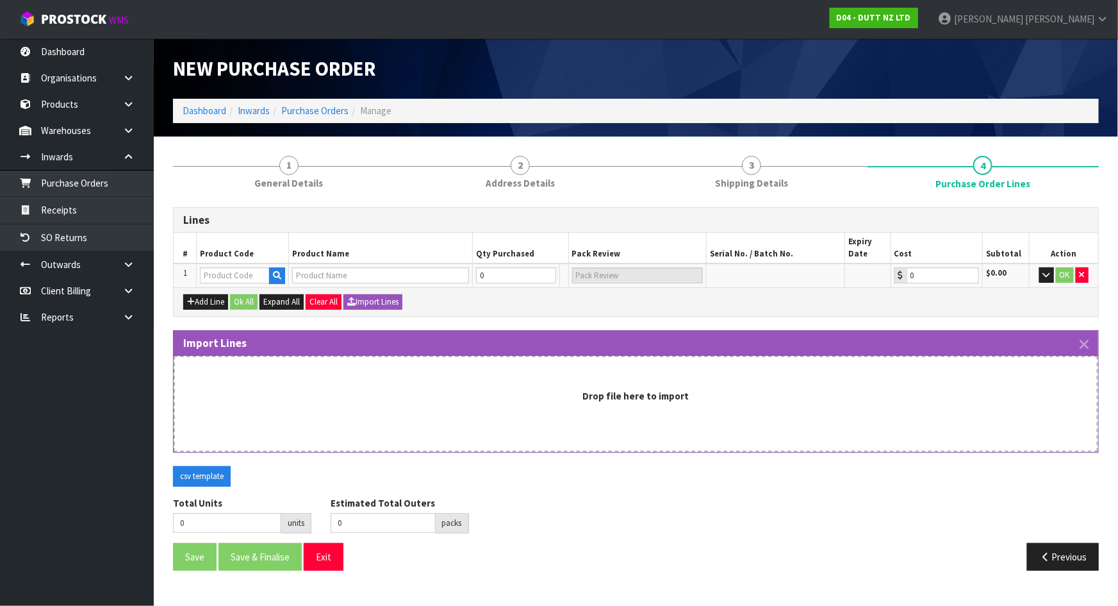
click at [541, 406] on div "Drop file here to import" at bounding box center [636, 404] width 925 height 96
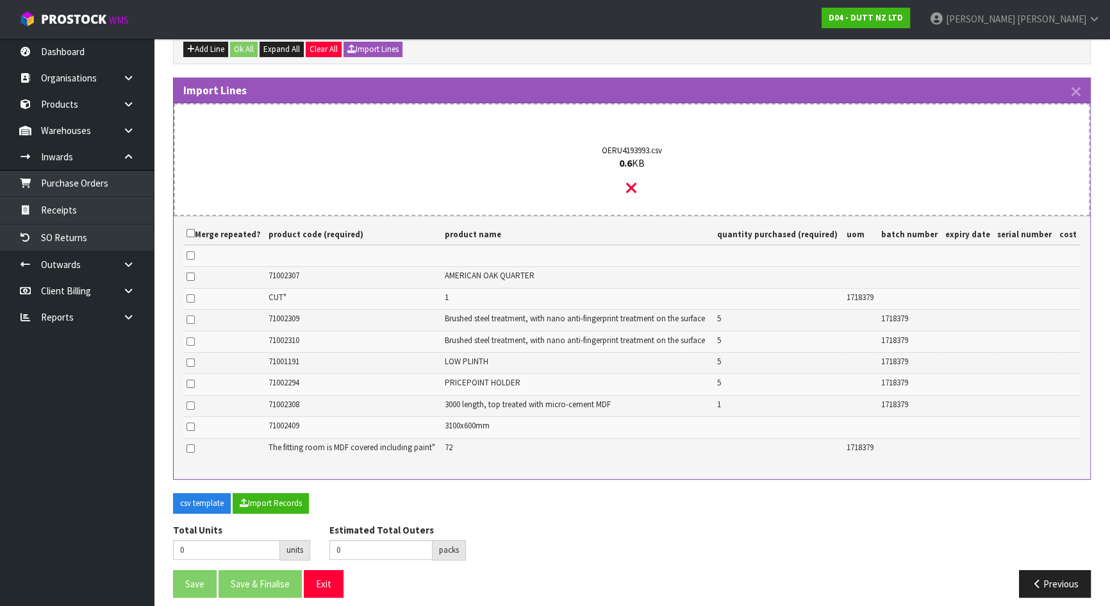
scroll to position [256, 0]
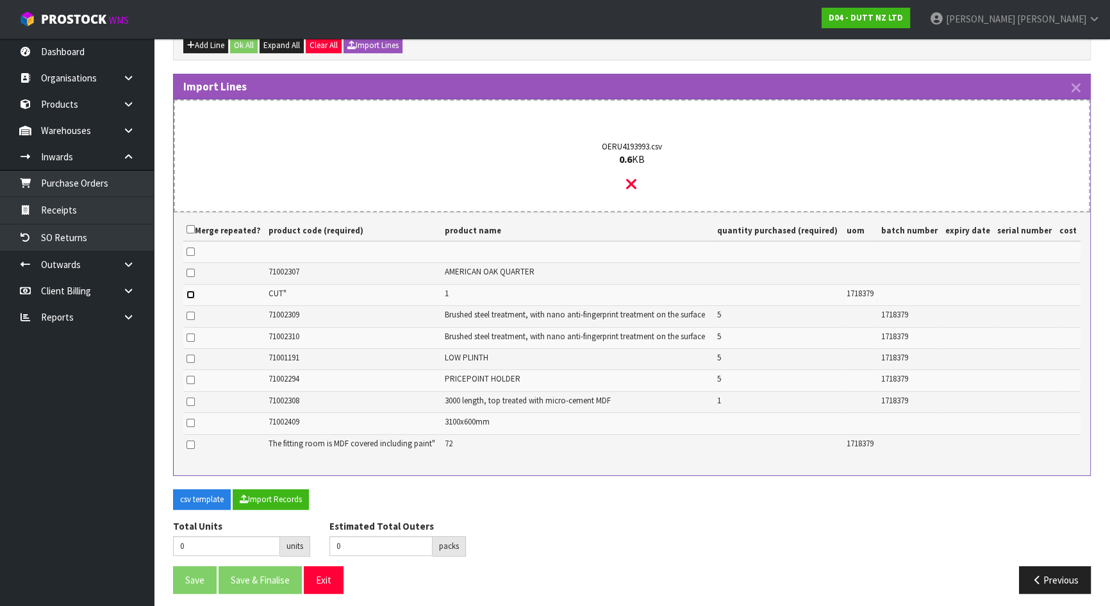
click at [187, 294] on input "checkbox" at bounding box center [190, 294] width 8 height 8
click at [192, 292] on input "checkbox" at bounding box center [190, 294] width 8 height 8
checkbox input "false"
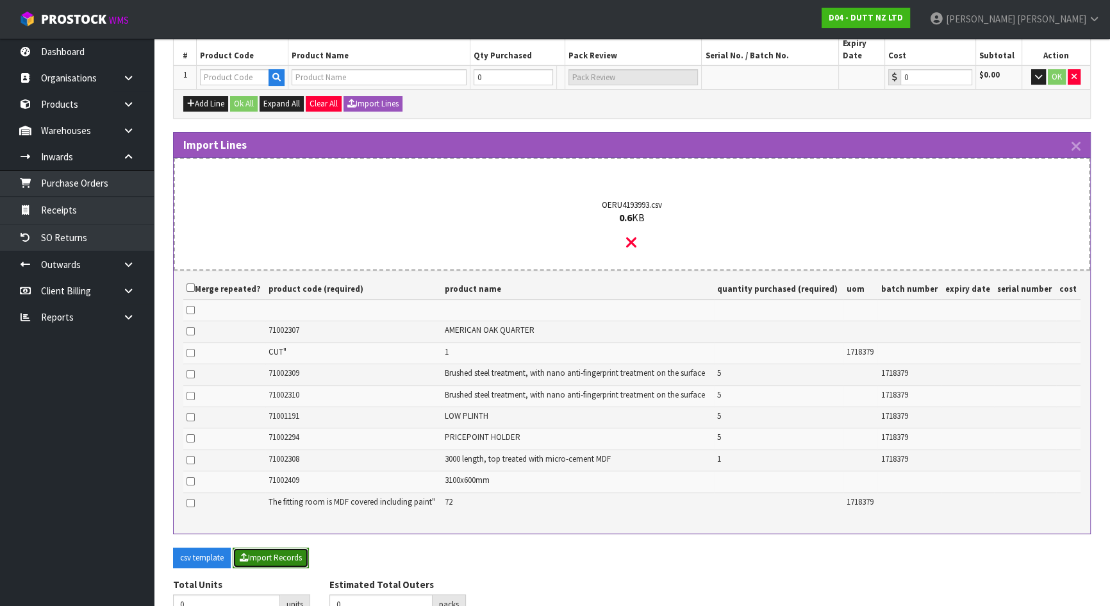
click at [271, 551] on button "Import Records" at bounding box center [271, 557] width 76 height 21
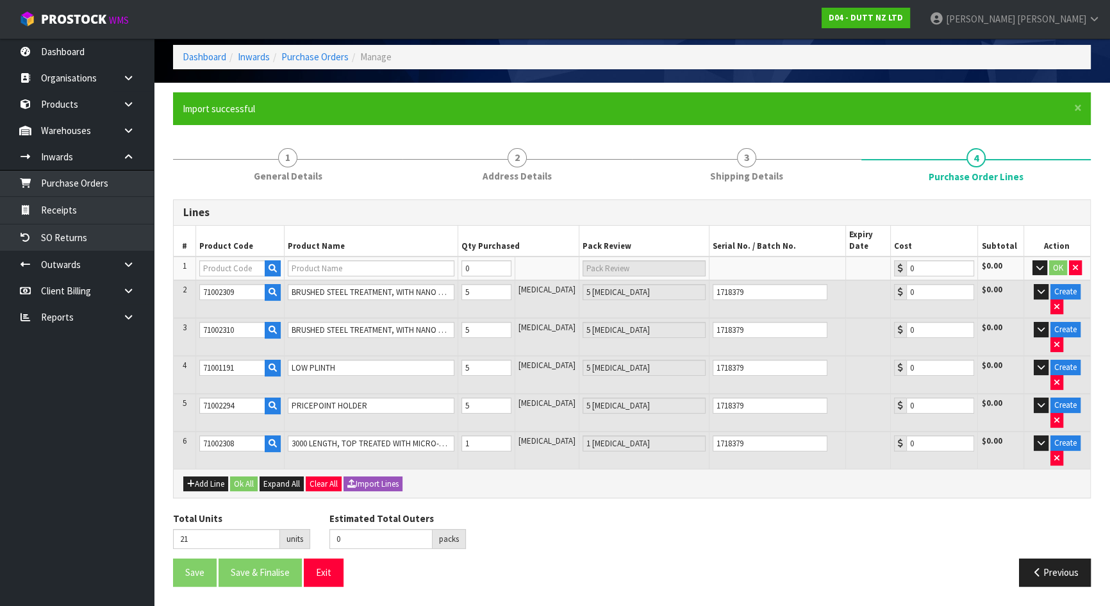
scroll to position [0, 0]
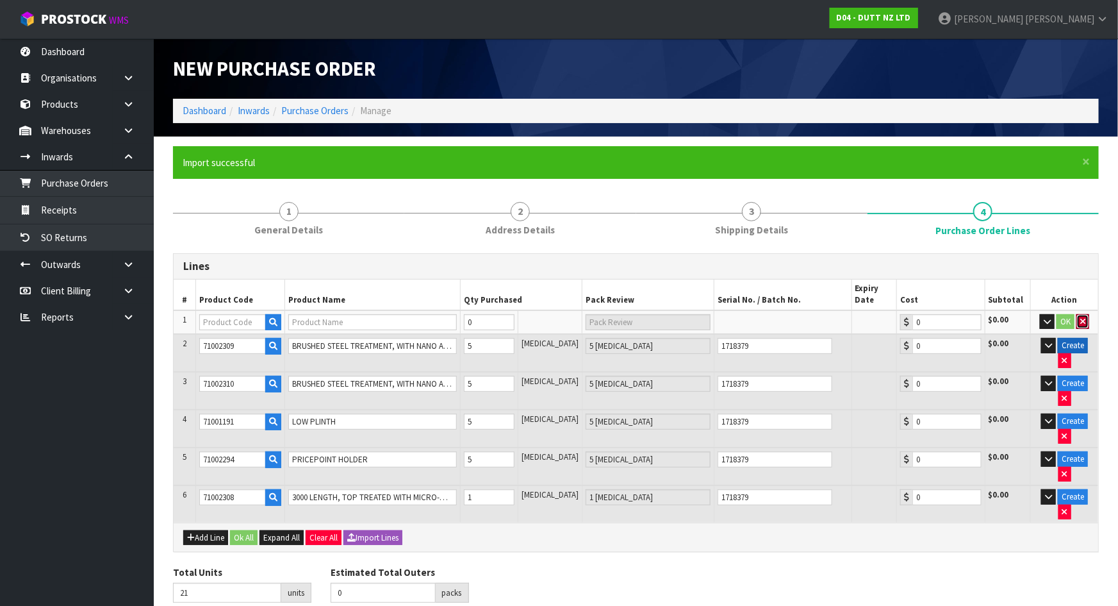
click at [1080, 318] on icon "button" at bounding box center [1082, 321] width 5 height 8
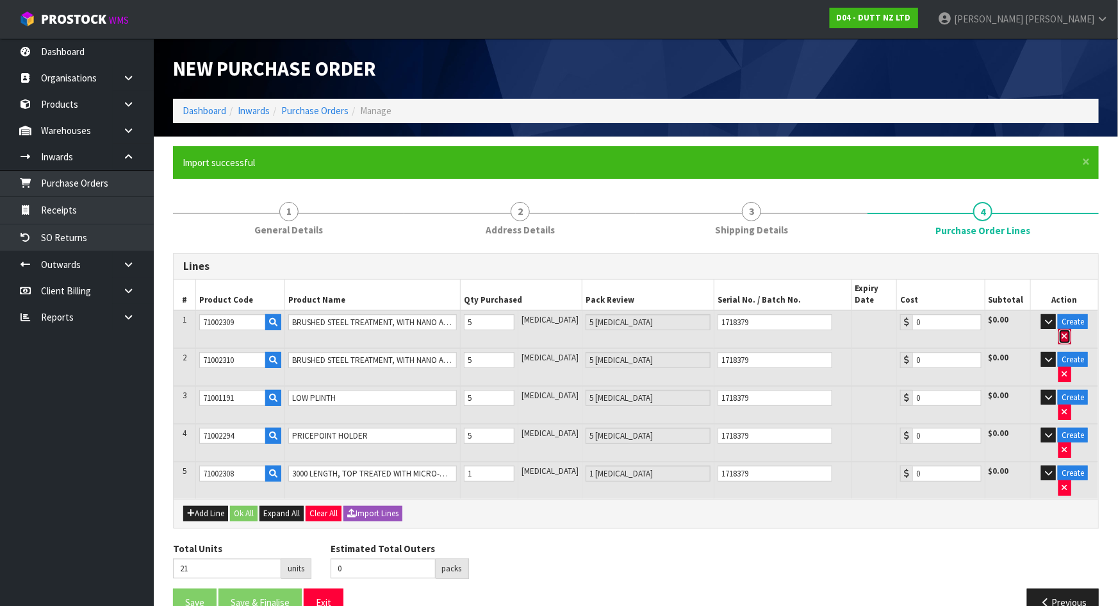
click at [1068, 332] on icon "button" at bounding box center [1065, 336] width 5 height 8
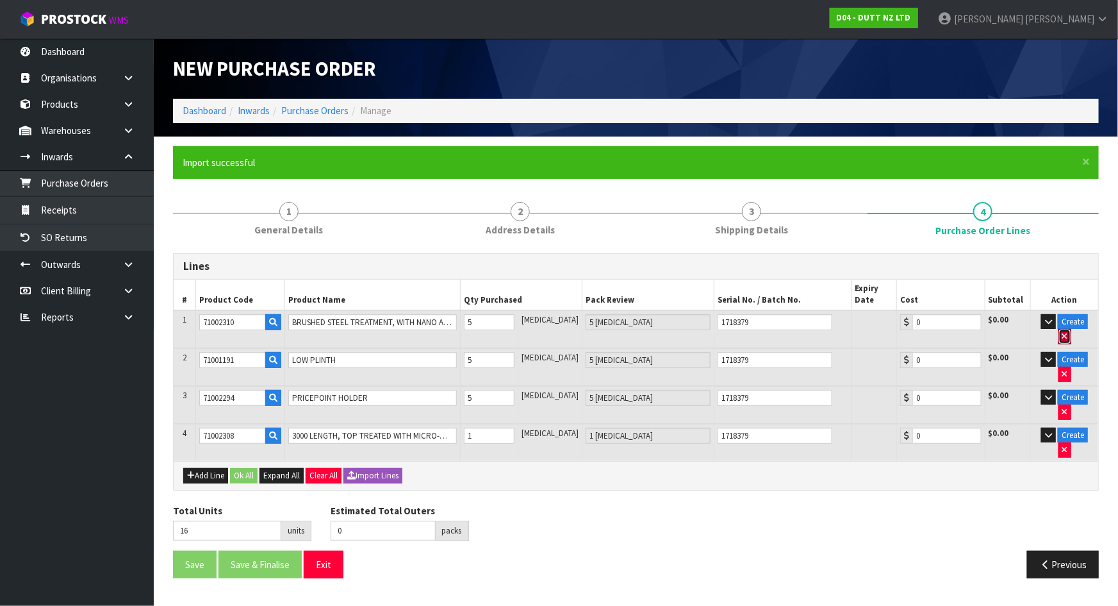
click at [1068, 332] on icon "button" at bounding box center [1065, 336] width 5 height 8
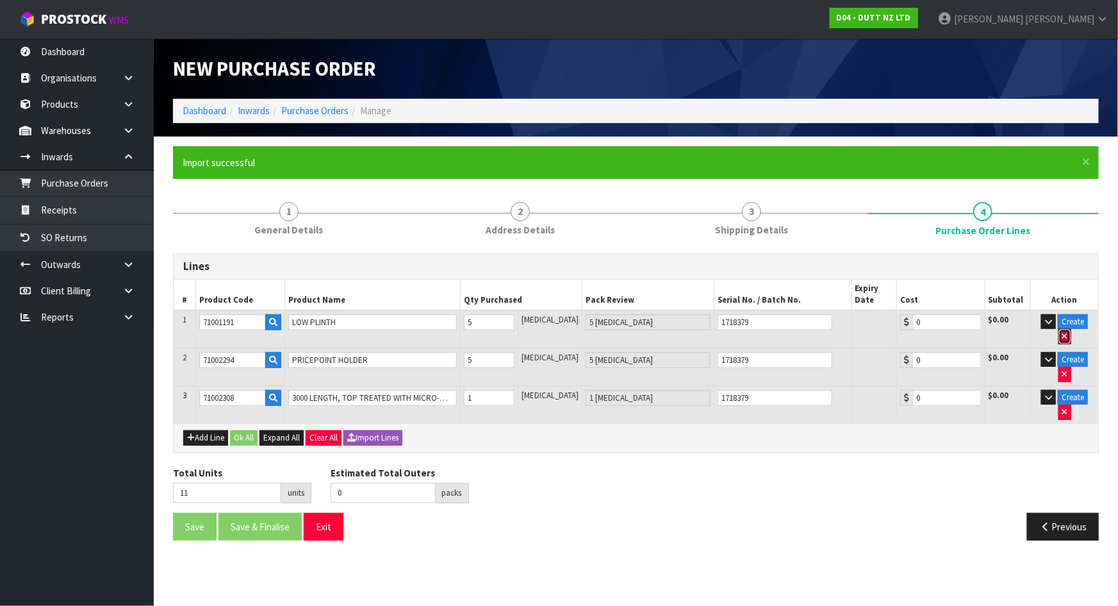
click at [1068, 332] on icon "button" at bounding box center [1065, 336] width 5 height 8
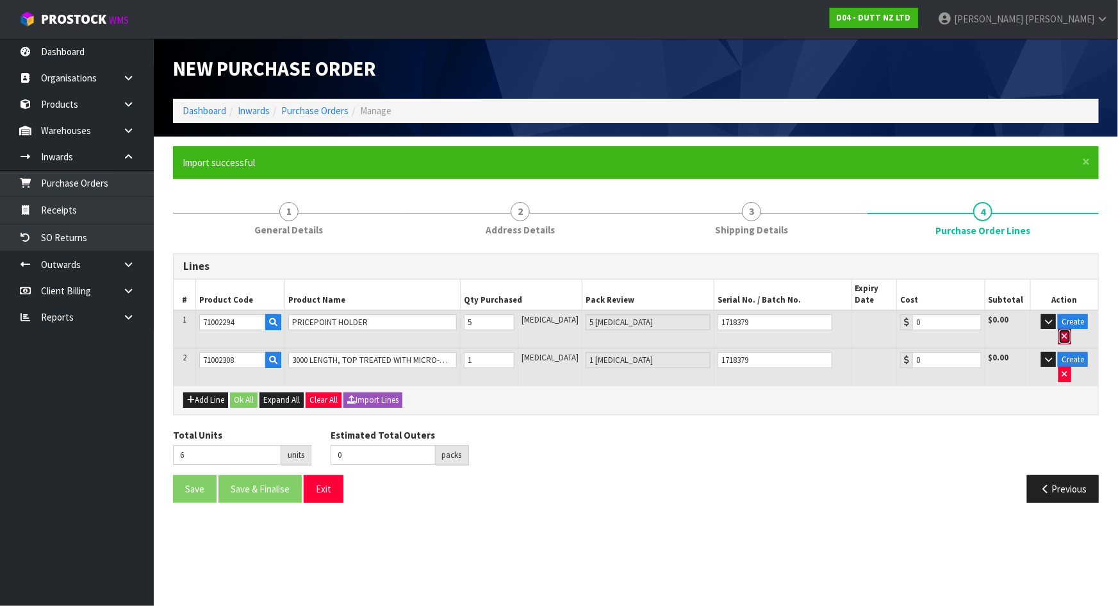
click at [1068, 332] on icon "button" at bounding box center [1065, 336] width 5 height 8
click at [1068, 370] on icon "button" at bounding box center [1065, 374] width 5 height 8
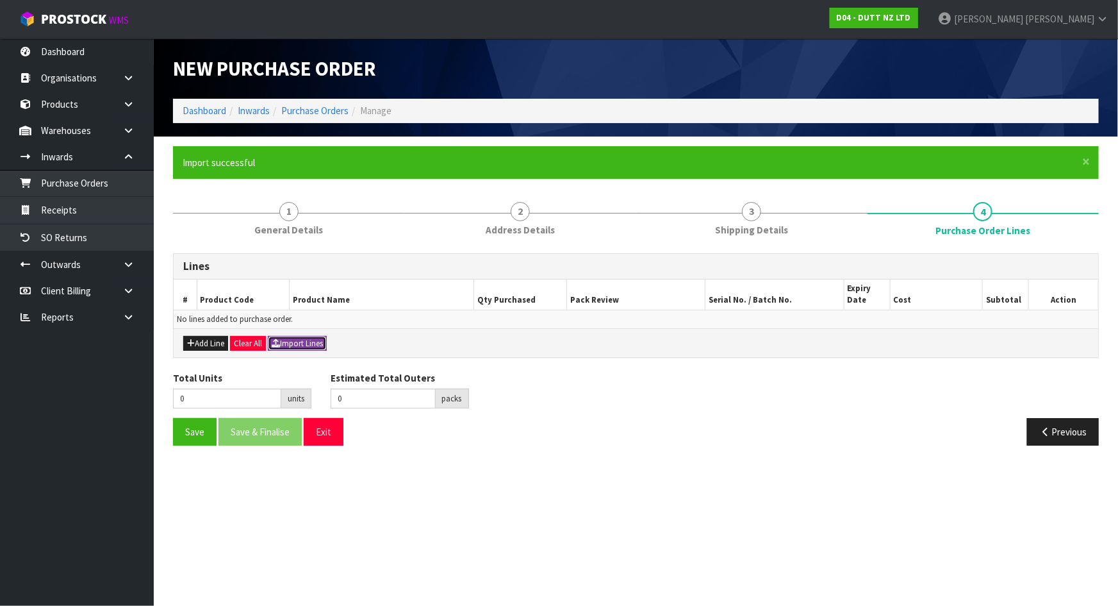
click at [286, 338] on button "Import Lines" at bounding box center [297, 343] width 59 height 15
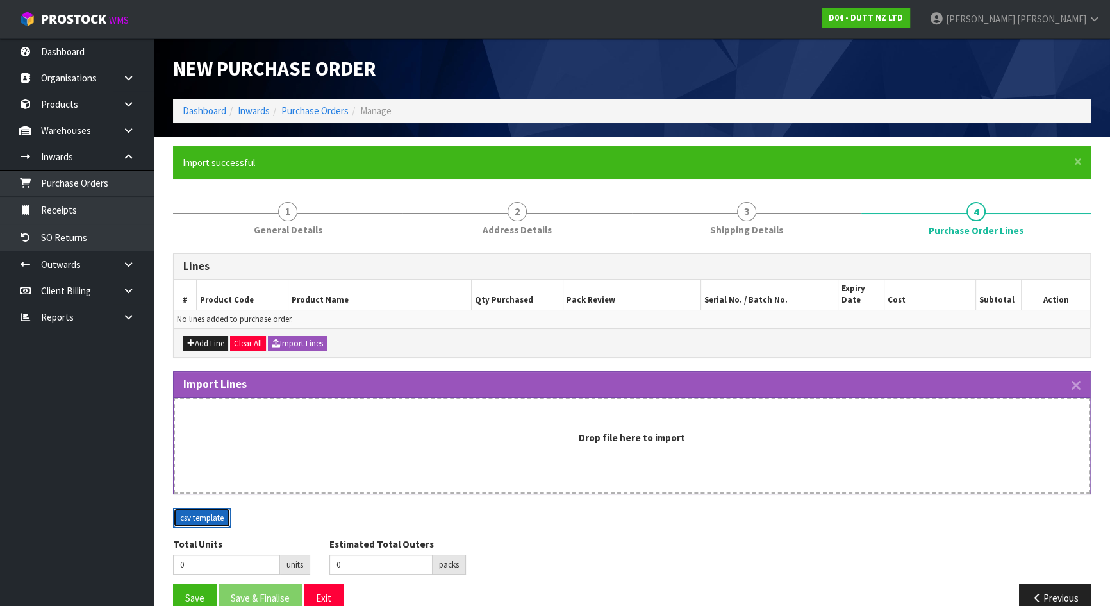
click at [211, 515] on button "csv template" at bounding box center [202, 518] width 58 height 21
click at [577, 466] on div "Drop file here to import" at bounding box center [632, 445] width 916 height 96
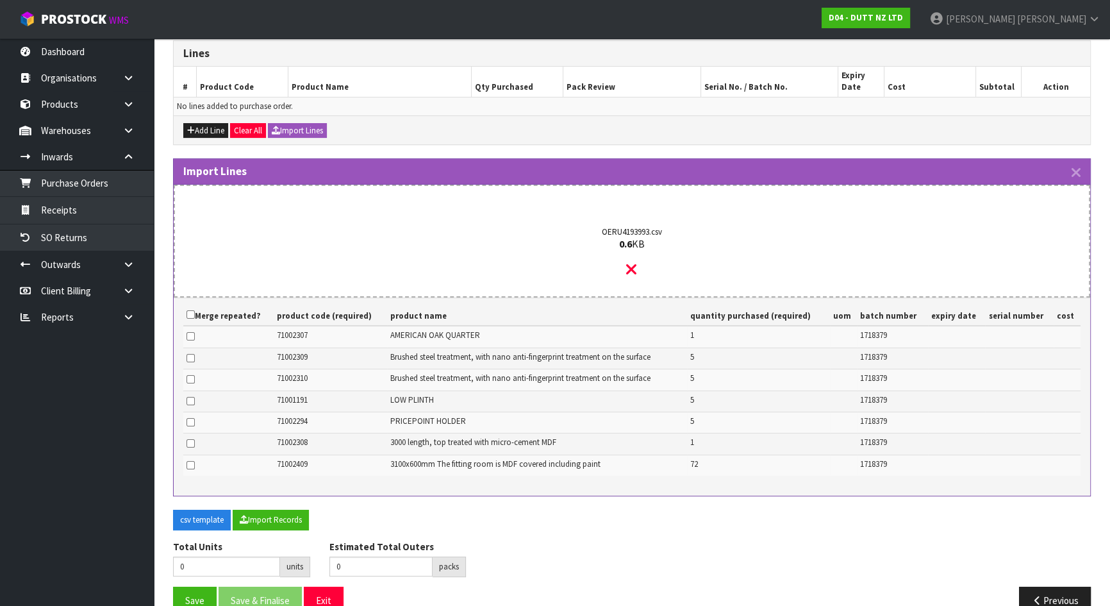
scroll to position [233, 0]
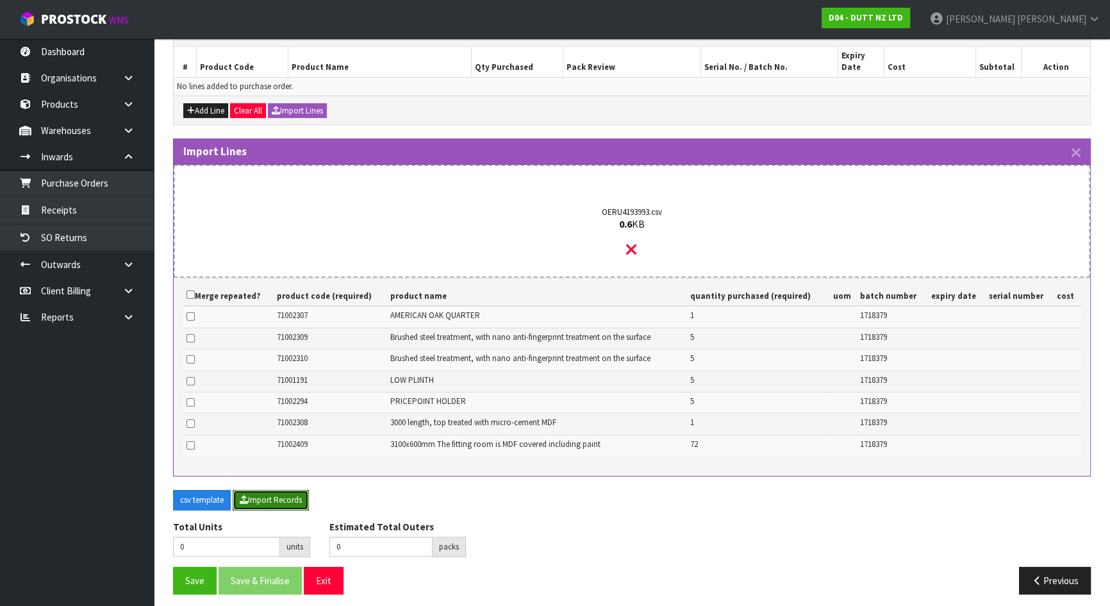
click at [260, 493] on button "Import Records" at bounding box center [271, 500] width 76 height 21
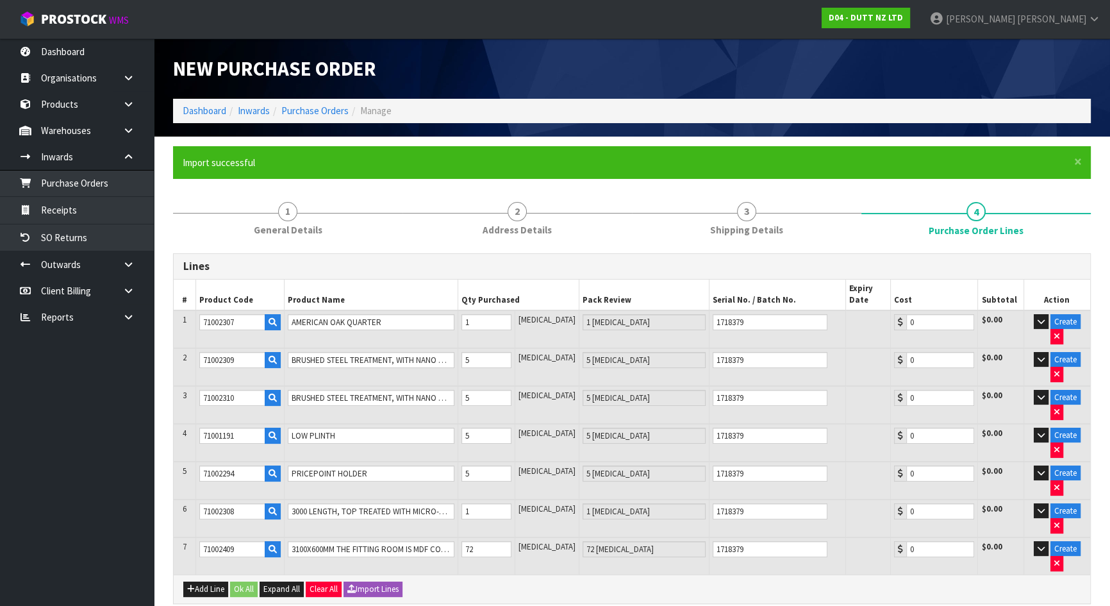
scroll to position [6, 0]
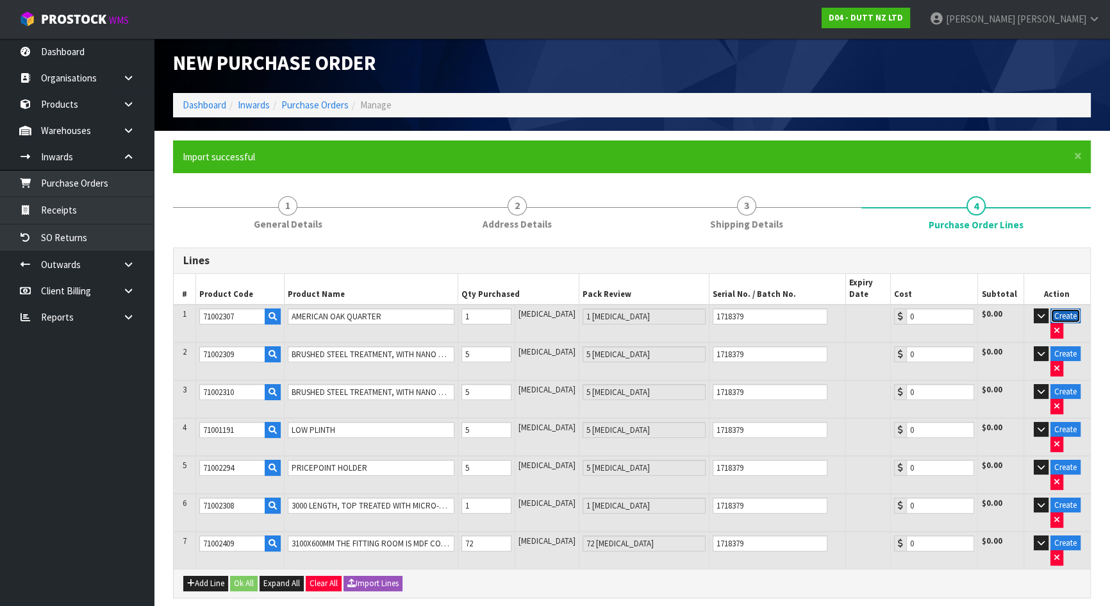
click at [1064, 310] on button "Create" at bounding box center [1065, 315] width 30 height 15
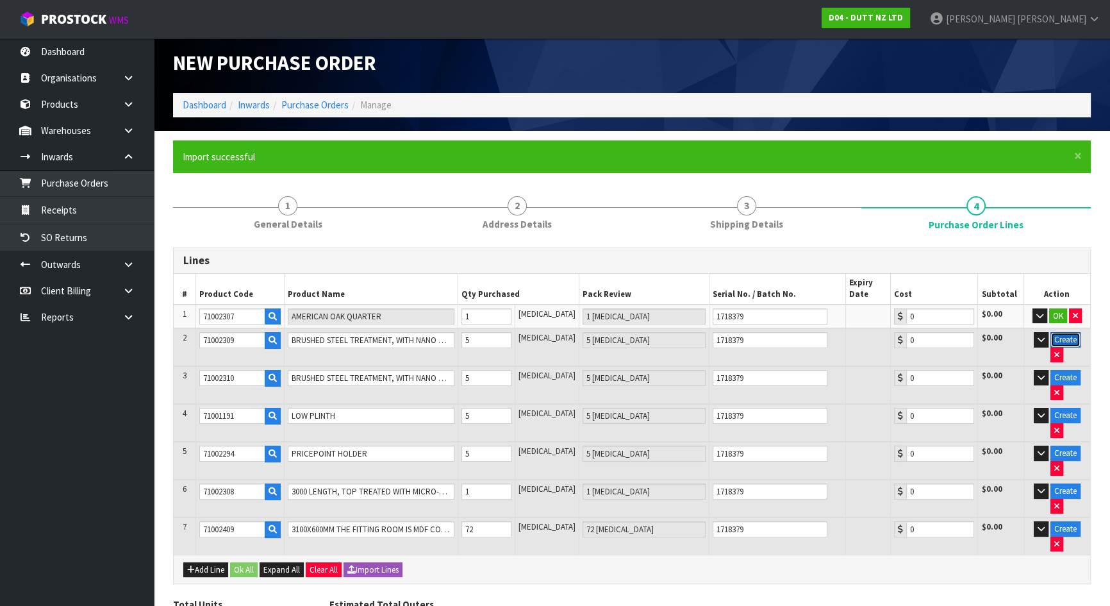
click at [1059, 343] on button "Create" at bounding box center [1065, 339] width 30 height 15
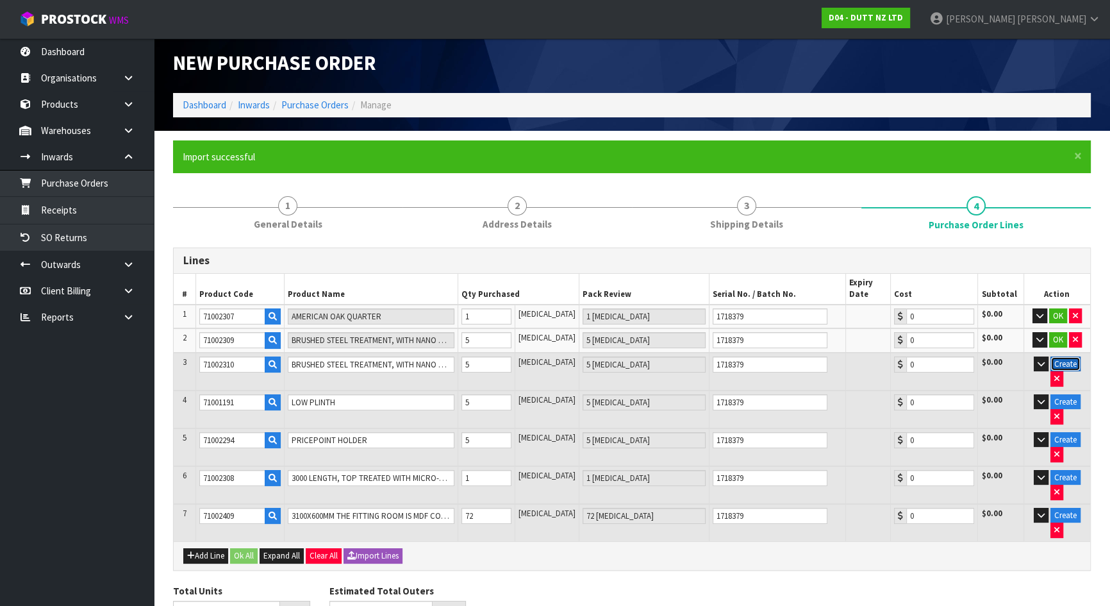
click at [1059, 361] on button "Create" at bounding box center [1065, 363] width 30 height 15
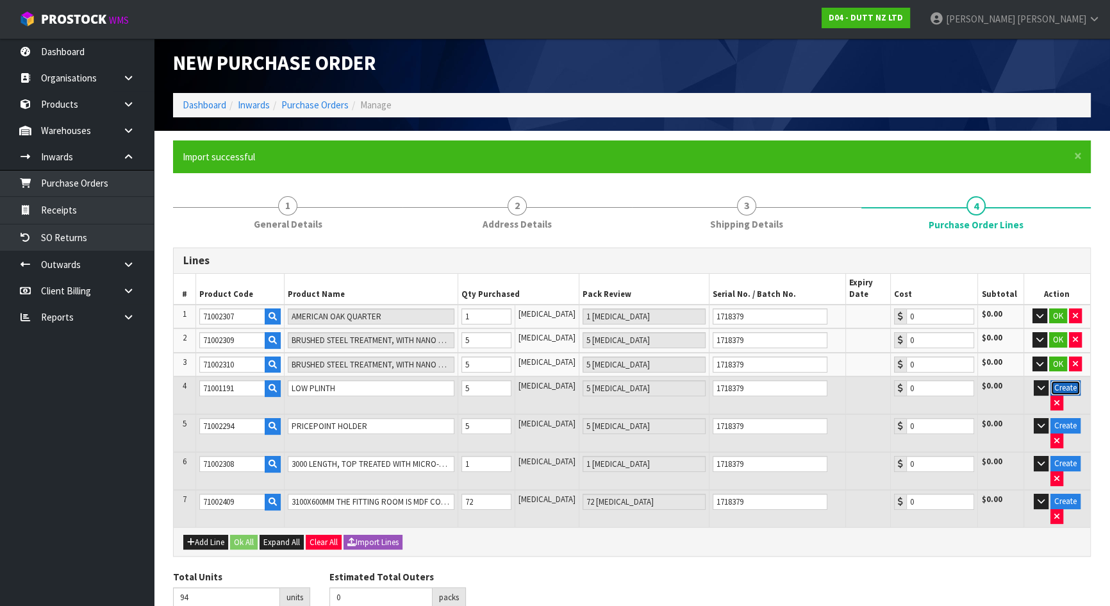
click at [1057, 386] on button "Create" at bounding box center [1065, 387] width 30 height 15
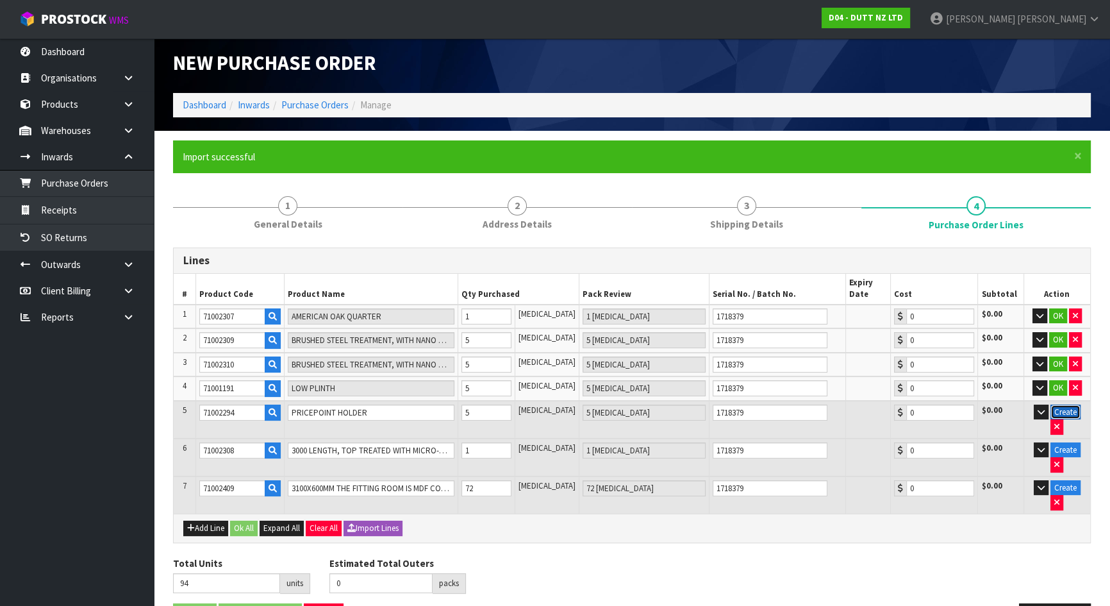
click at [1057, 408] on button "Create" at bounding box center [1065, 411] width 30 height 15
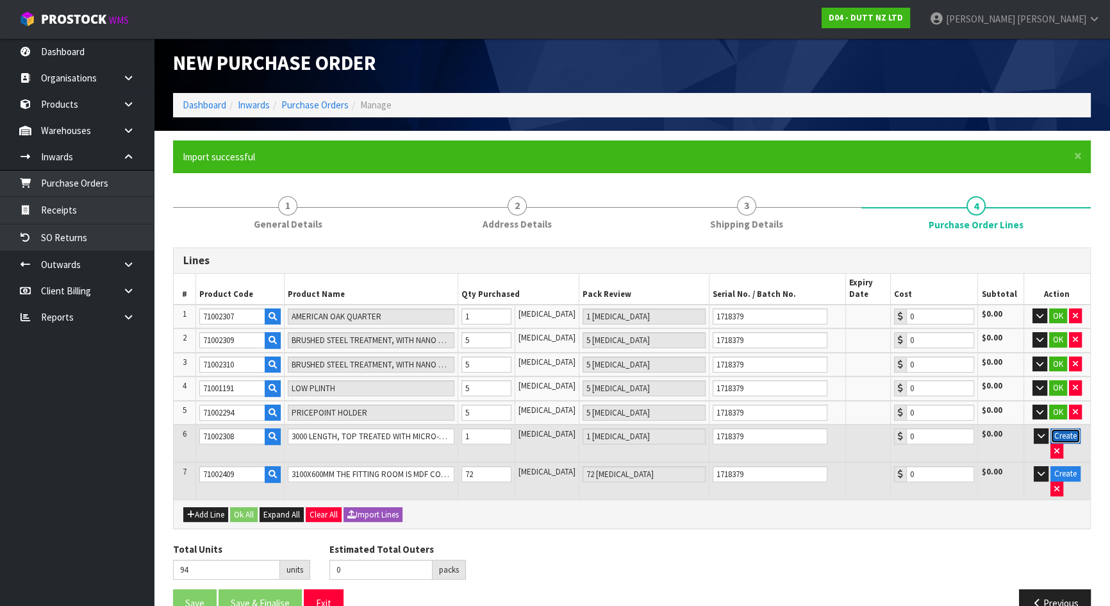
click at [1060, 436] on button "Create" at bounding box center [1065, 435] width 30 height 15
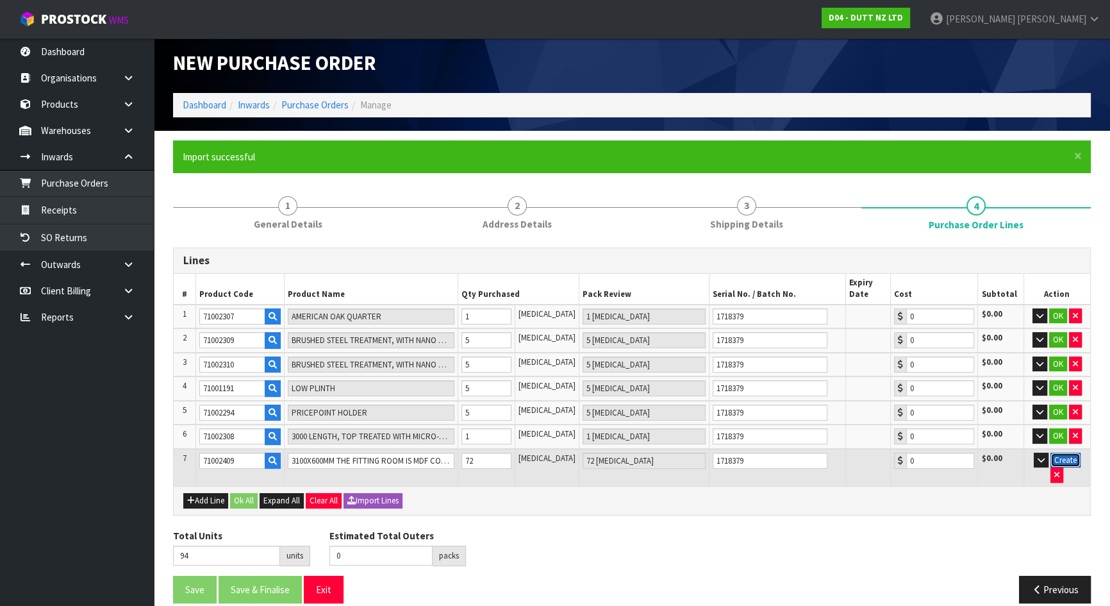
click at [1059, 456] on button "Create" at bounding box center [1065, 459] width 30 height 15
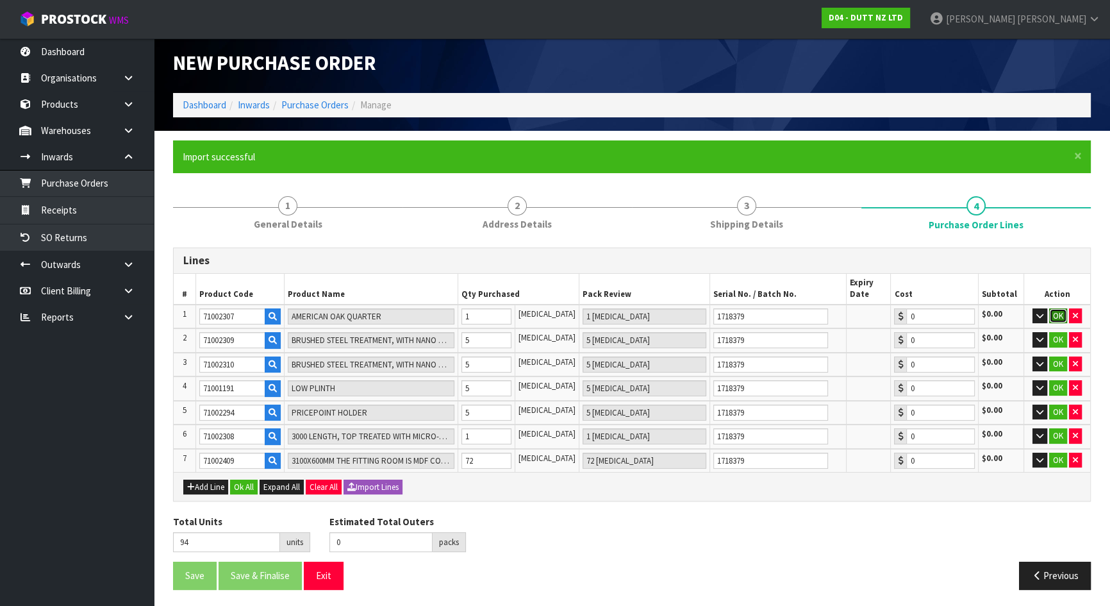
click at [1057, 313] on button "OK" at bounding box center [1058, 315] width 18 height 15
click at [1055, 336] on button "OK" at bounding box center [1058, 339] width 18 height 15
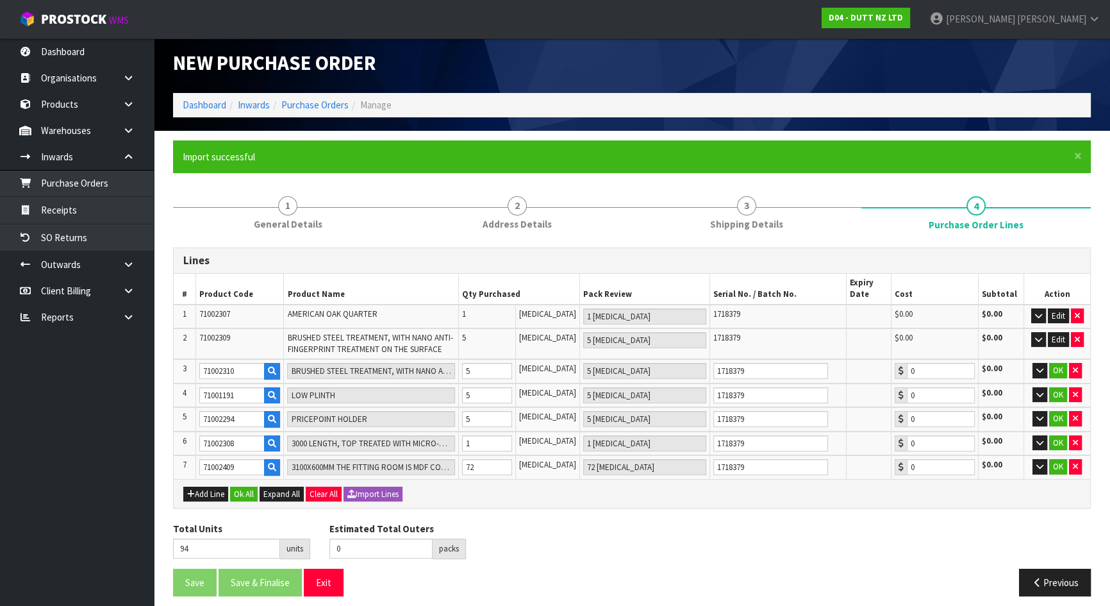
click at [1054, 359] on td "OK" at bounding box center [1057, 371] width 66 height 24
click at [1054, 371] on button "OK" at bounding box center [1058, 370] width 18 height 15
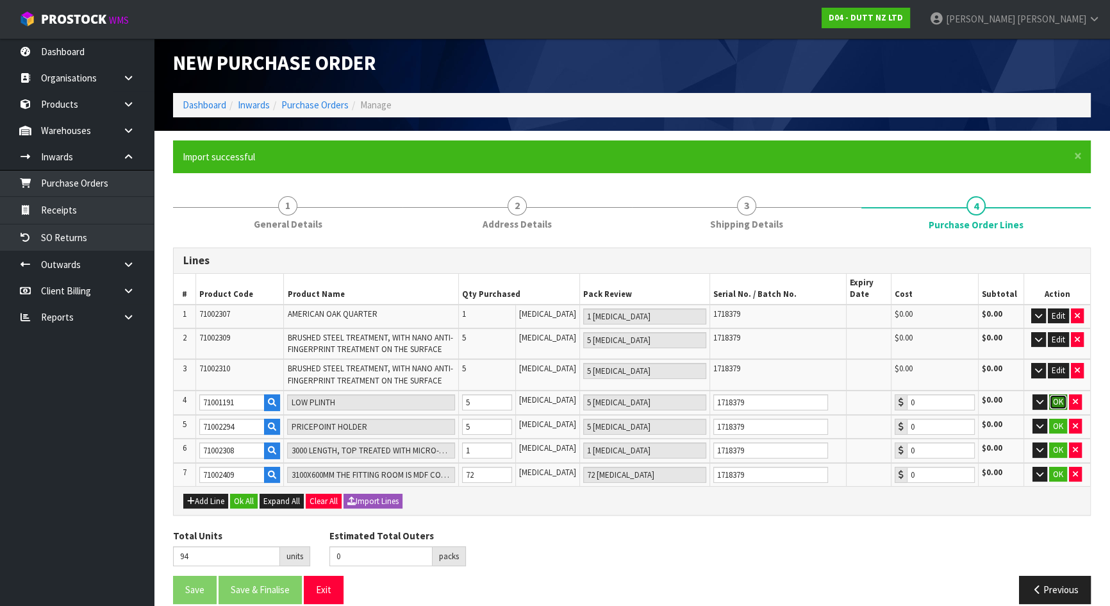
click at [1056, 399] on button "OK" at bounding box center [1058, 401] width 18 height 15
click at [1055, 418] on button "OK" at bounding box center [1058, 425] width 18 height 15
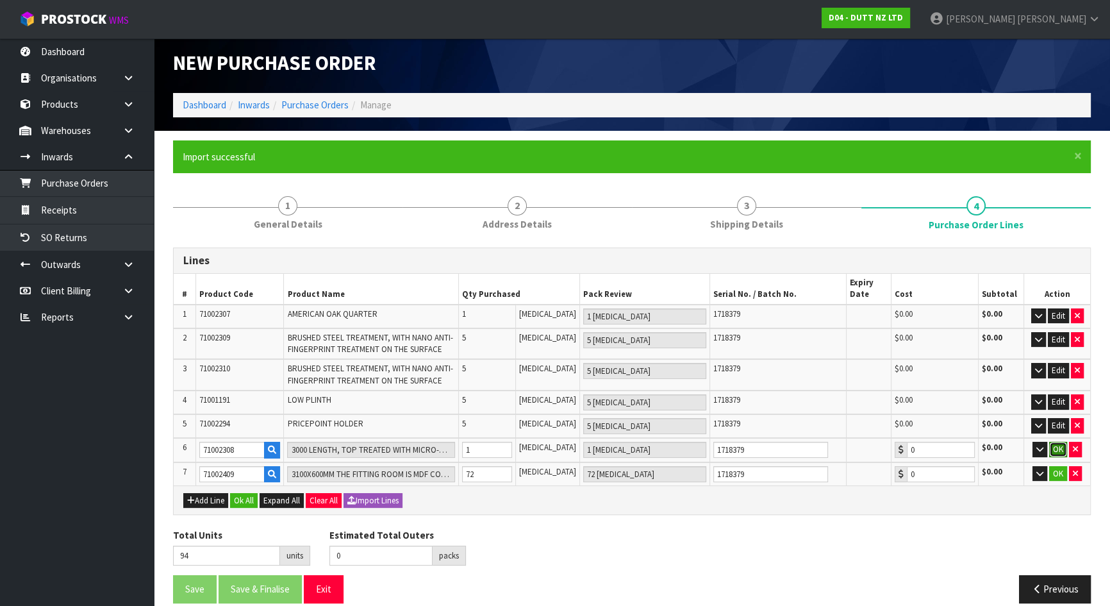
click at [1054, 442] on button "OK" at bounding box center [1058, 449] width 18 height 15
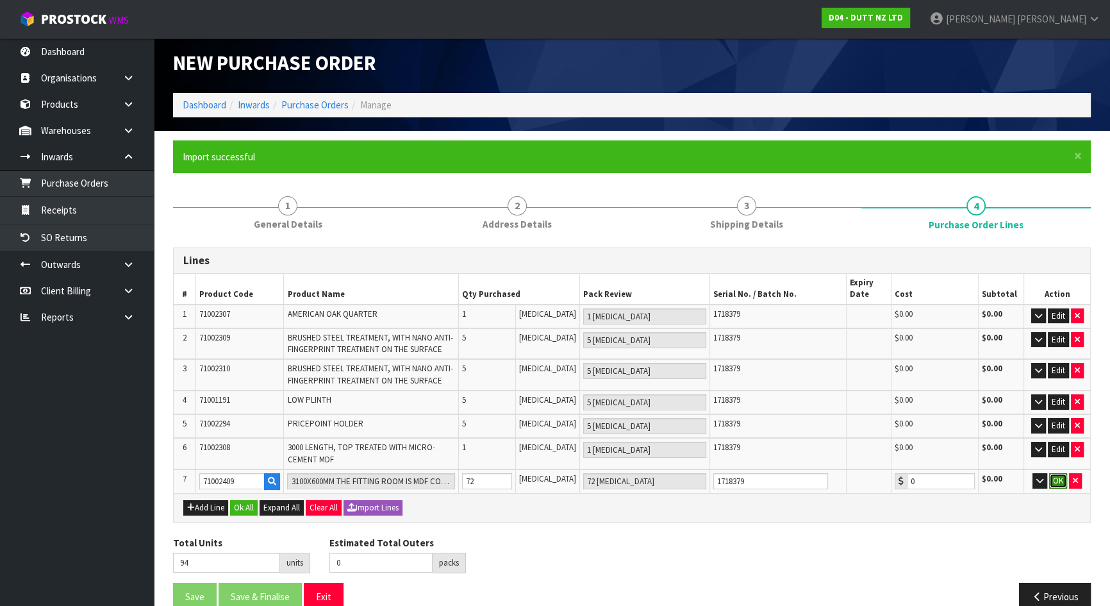
click at [1057, 473] on button "OK" at bounding box center [1058, 480] width 18 height 15
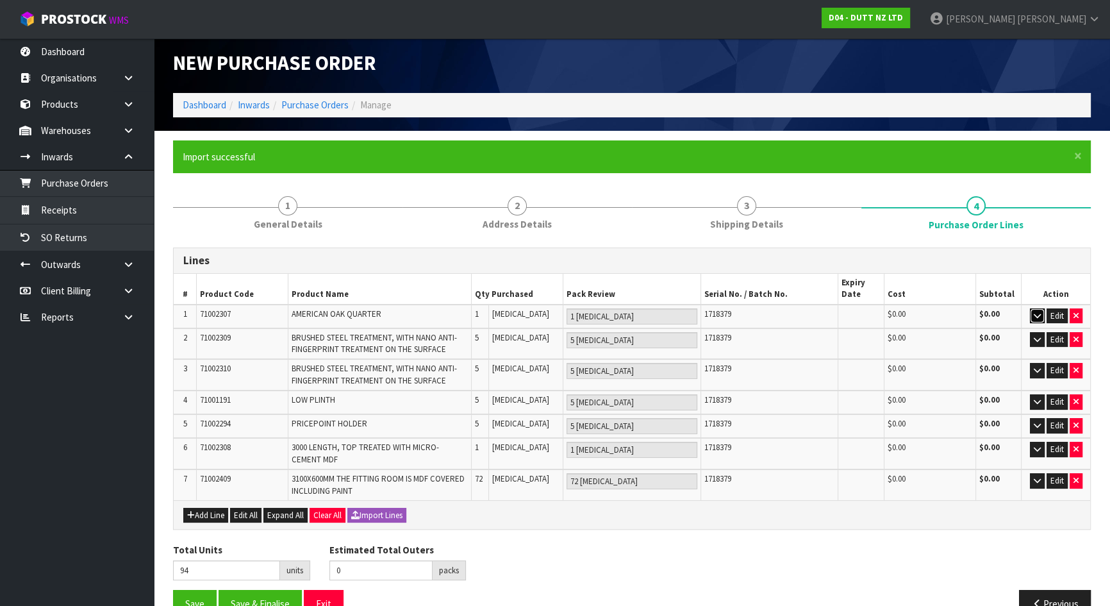
click at [1039, 313] on icon "button" at bounding box center [1037, 315] width 7 height 8
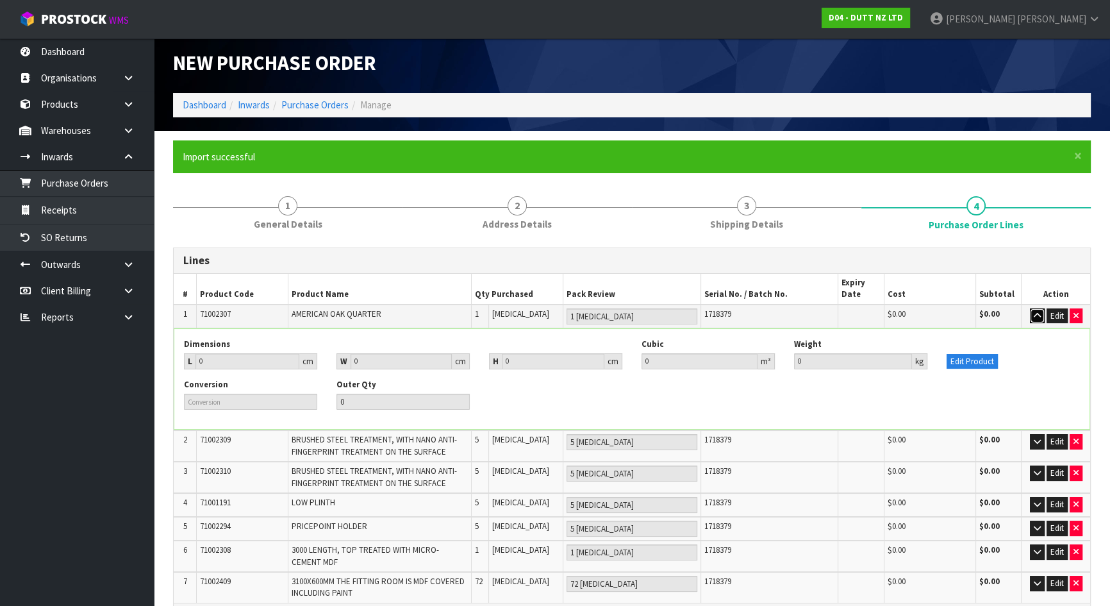
click at [1039, 313] on icon "button" at bounding box center [1037, 315] width 7 height 8
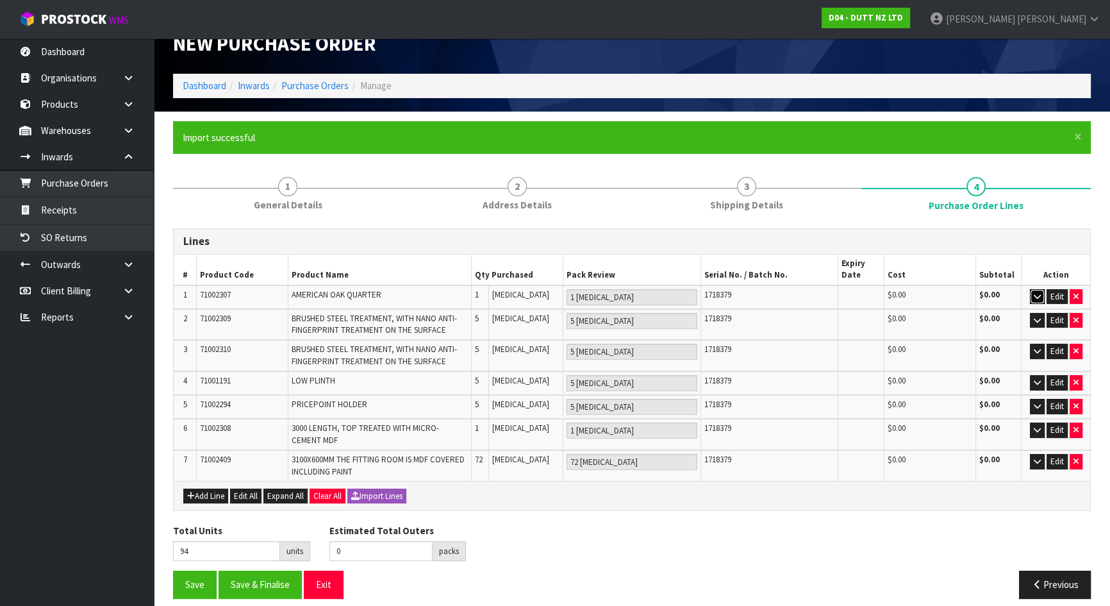
scroll to position [35, 0]
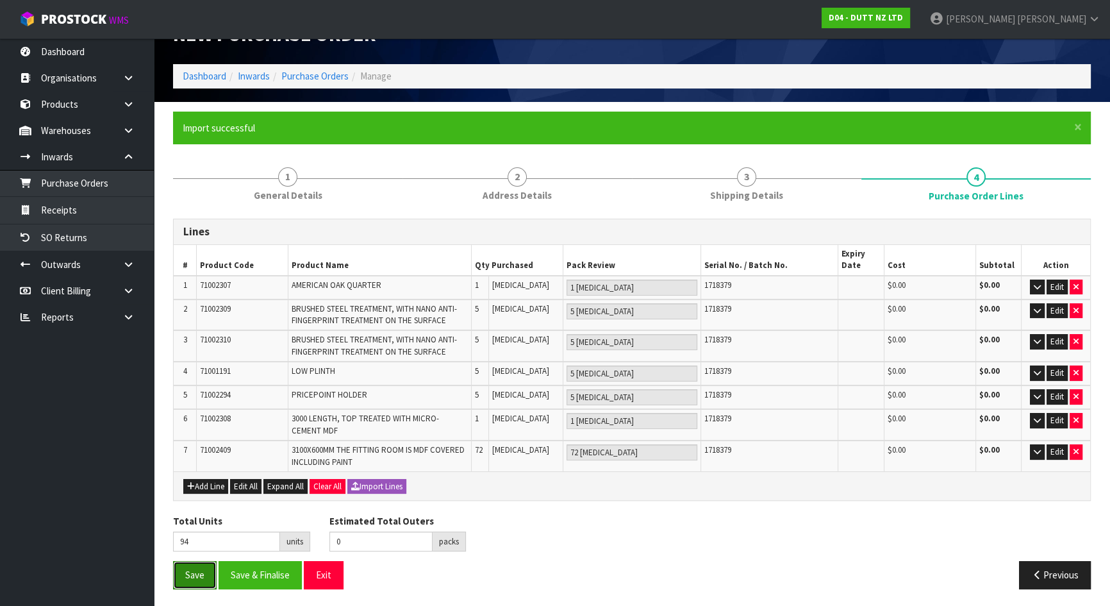
click at [188, 572] on button "Save" at bounding box center [195, 575] width 44 height 28
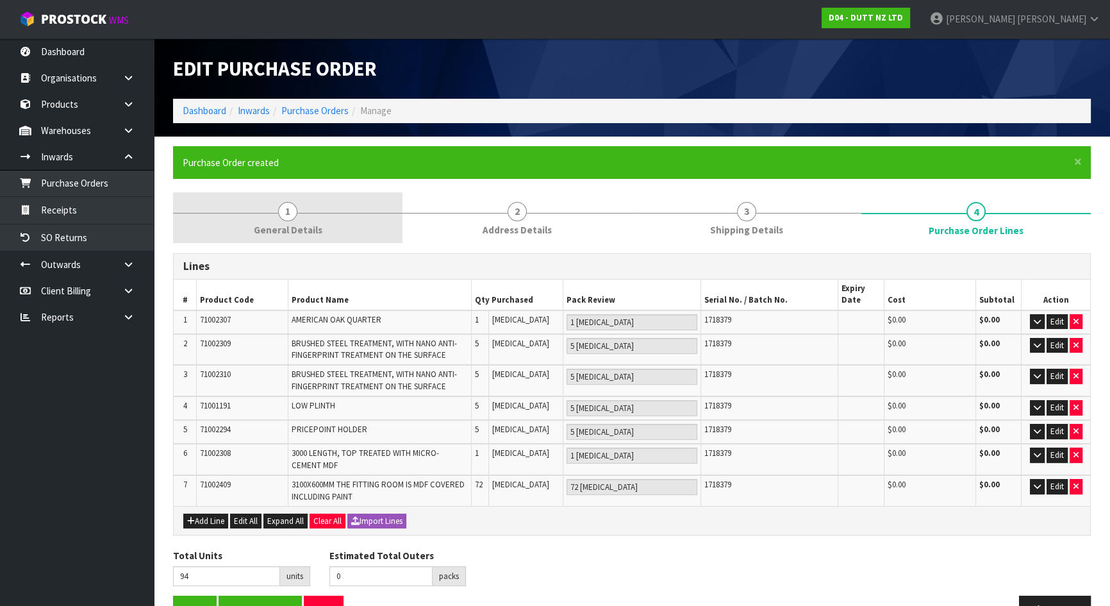
type input "0"
click at [302, 218] on link "1 General Details" at bounding box center [287, 217] width 229 height 51
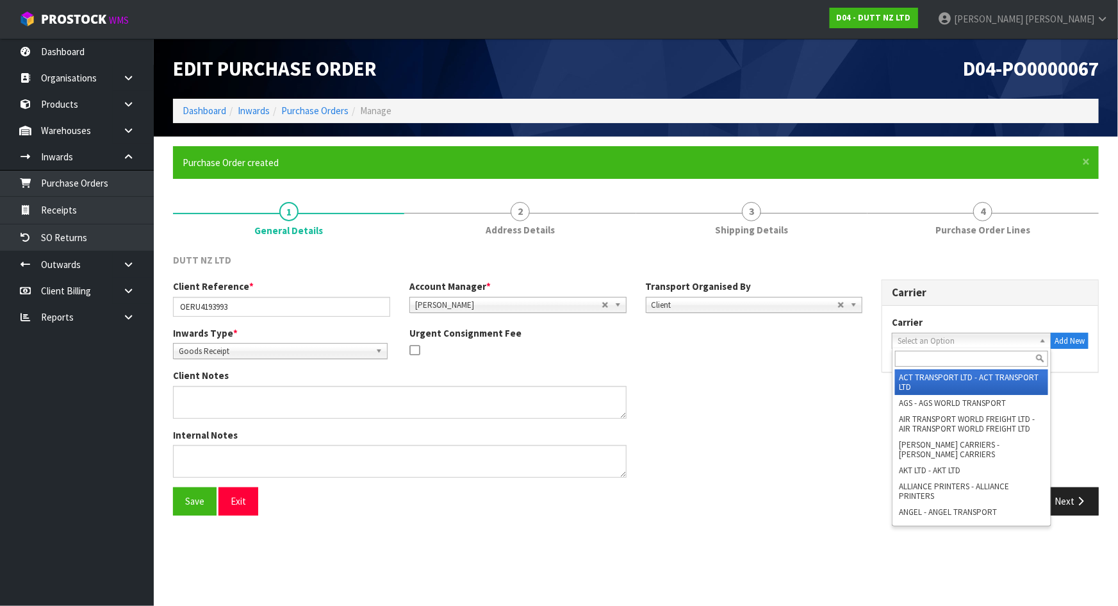
click at [938, 340] on span "Select an Option" at bounding box center [966, 340] width 136 height 15
click at [935, 301] on div "Carrier" at bounding box center [990, 293] width 216 height 26
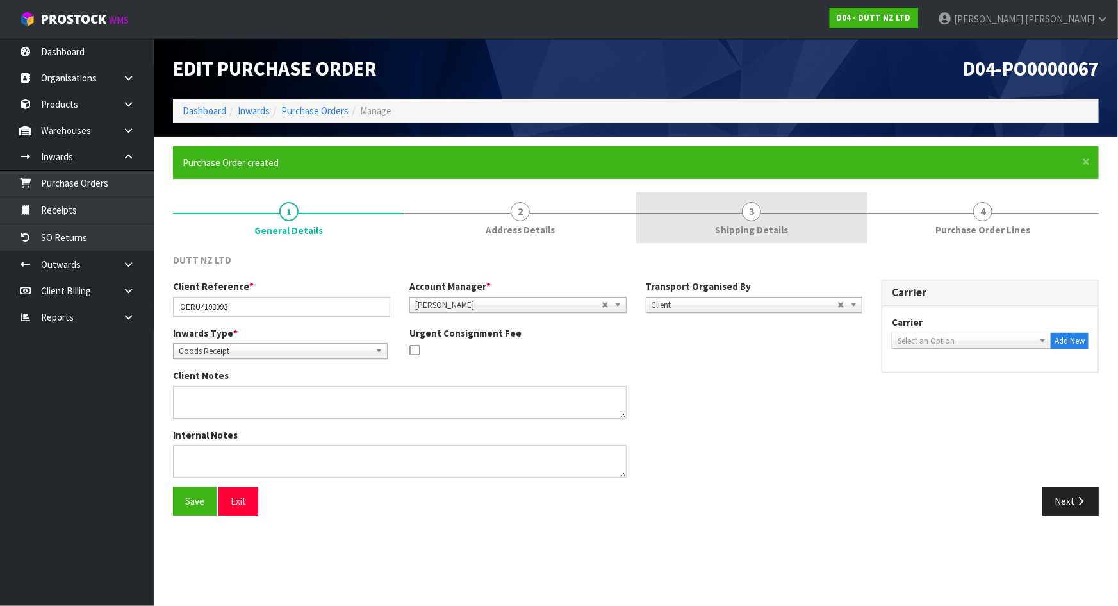
click at [649, 209] on link "3 Shipping Details" at bounding box center [751, 217] width 231 height 51
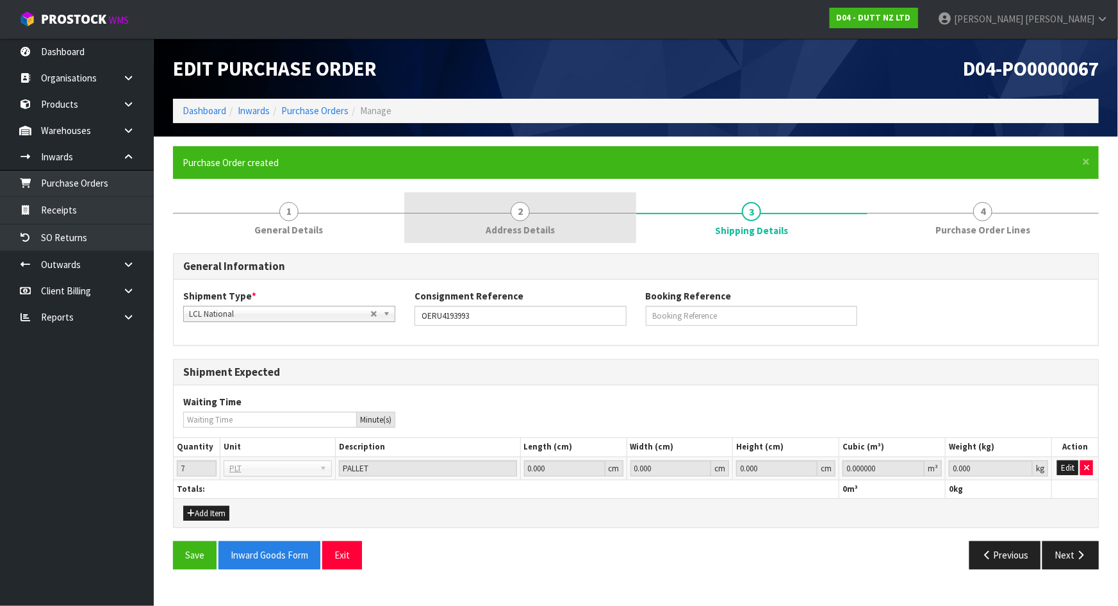
click at [522, 217] on span "2" at bounding box center [520, 211] width 19 height 19
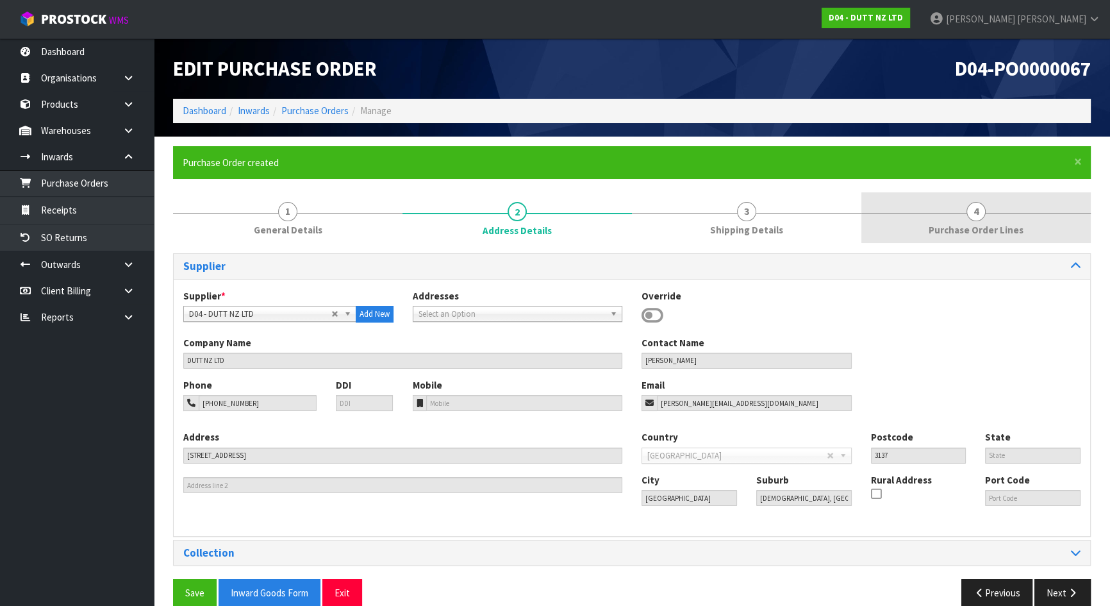
click at [906, 227] on link "4 Purchase Order Lines" at bounding box center [975, 217] width 229 height 51
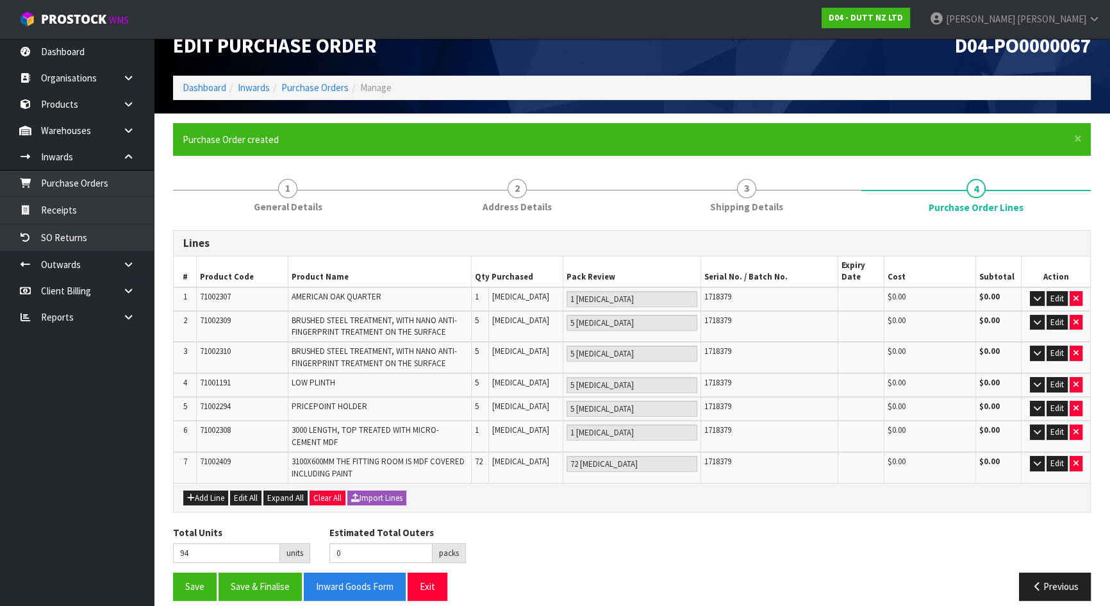
scroll to position [35, 0]
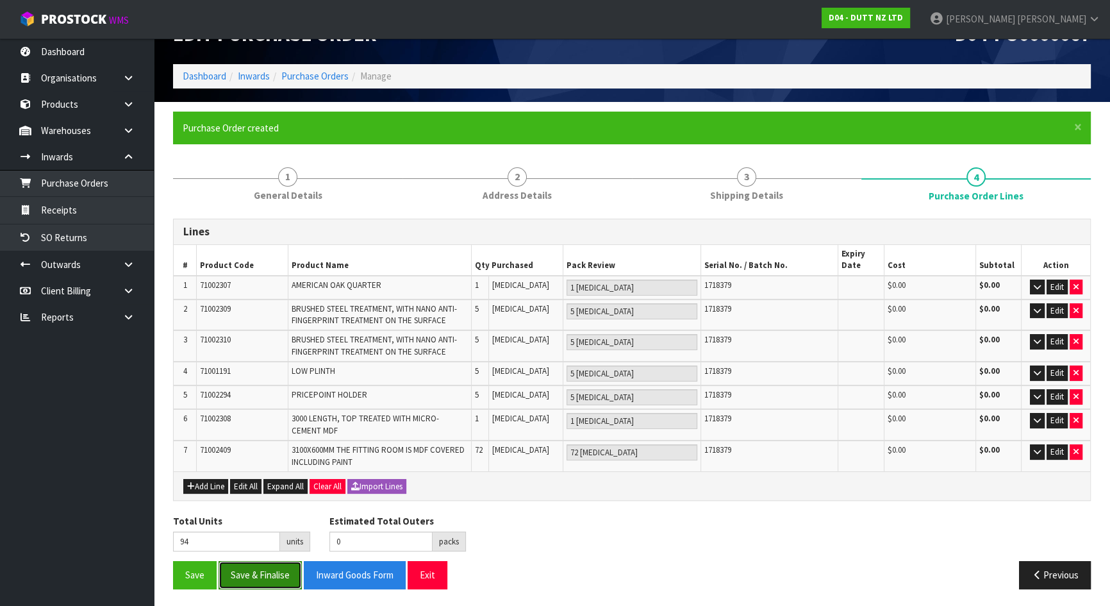
click at [269, 569] on button "Save & Finalise" at bounding box center [260, 575] width 83 height 28
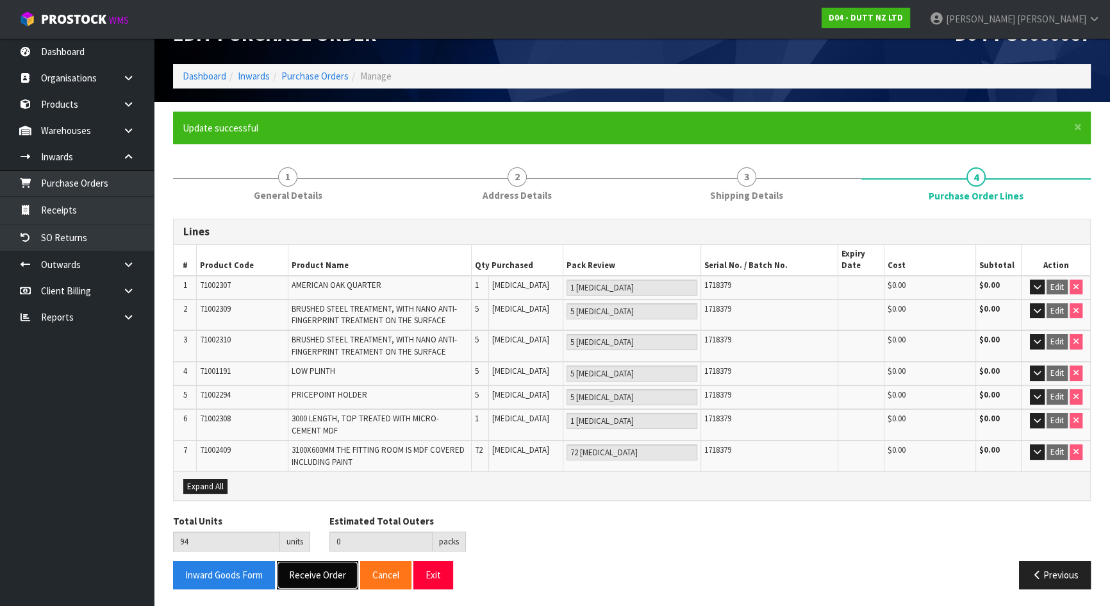
click at [317, 567] on button "Receive Order" at bounding box center [317, 575] width 81 height 28
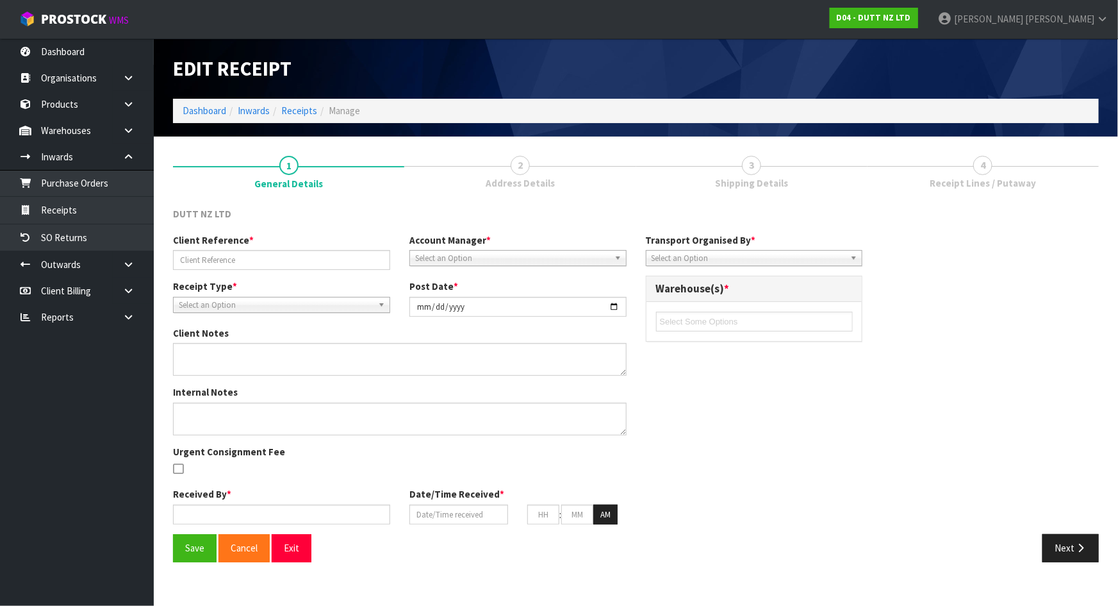
type input "OERU4193993"
type input "[DATE]"
type input "[PERSON_NAME]"
type input "[DATE]"
type input "10"
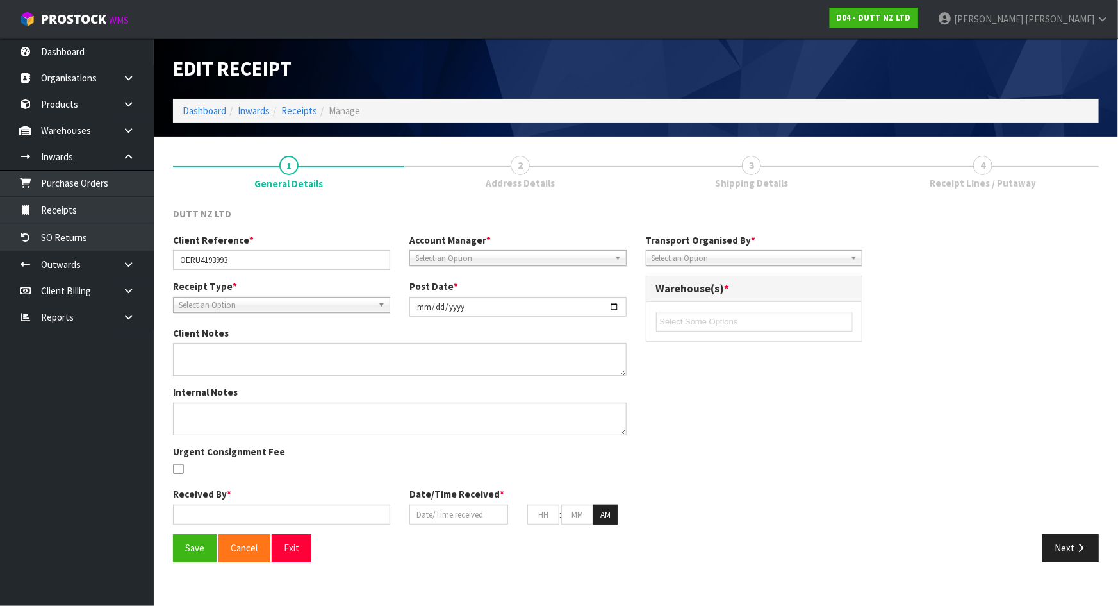
type input "54"
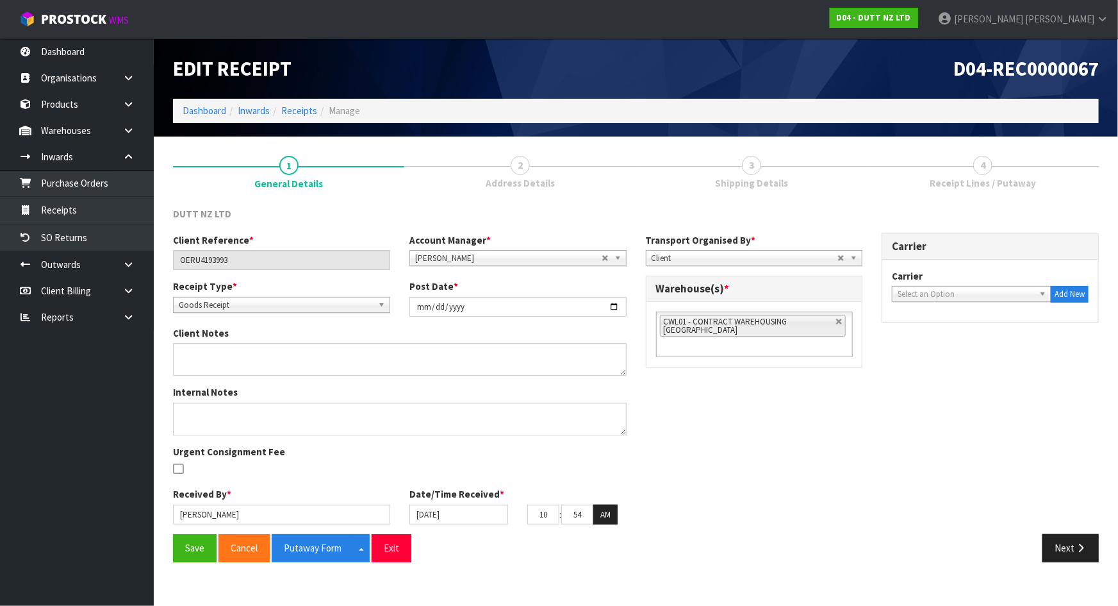
click at [832, 322] on li "CWL01 - CONTRACT WAREHOUSING [GEOGRAPHIC_DATA]" at bounding box center [753, 326] width 186 height 22
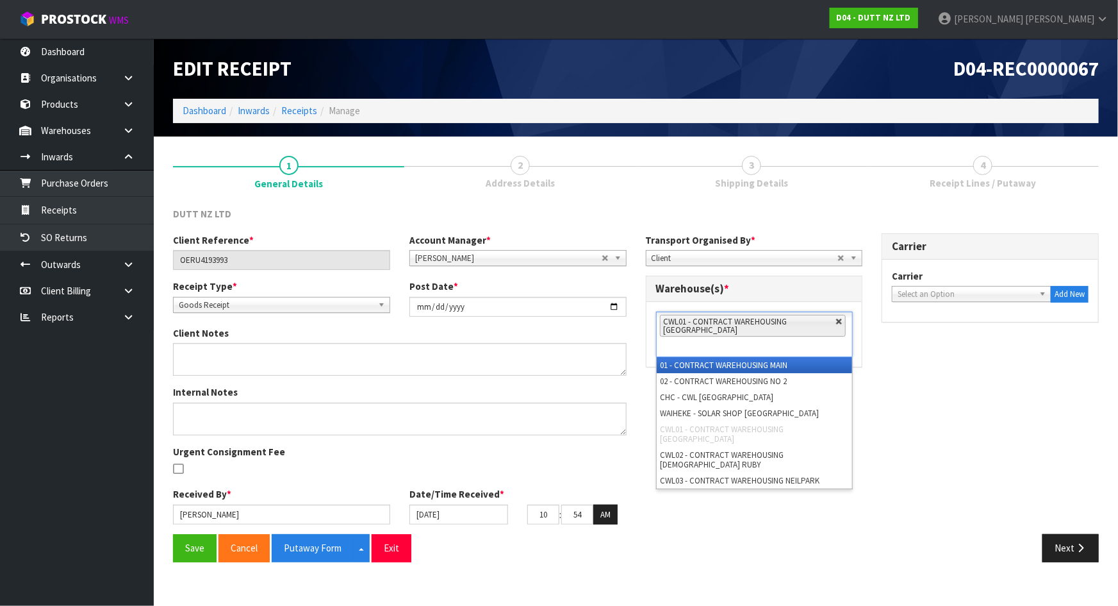
click at [836, 322] on link at bounding box center [840, 322] width 8 height 8
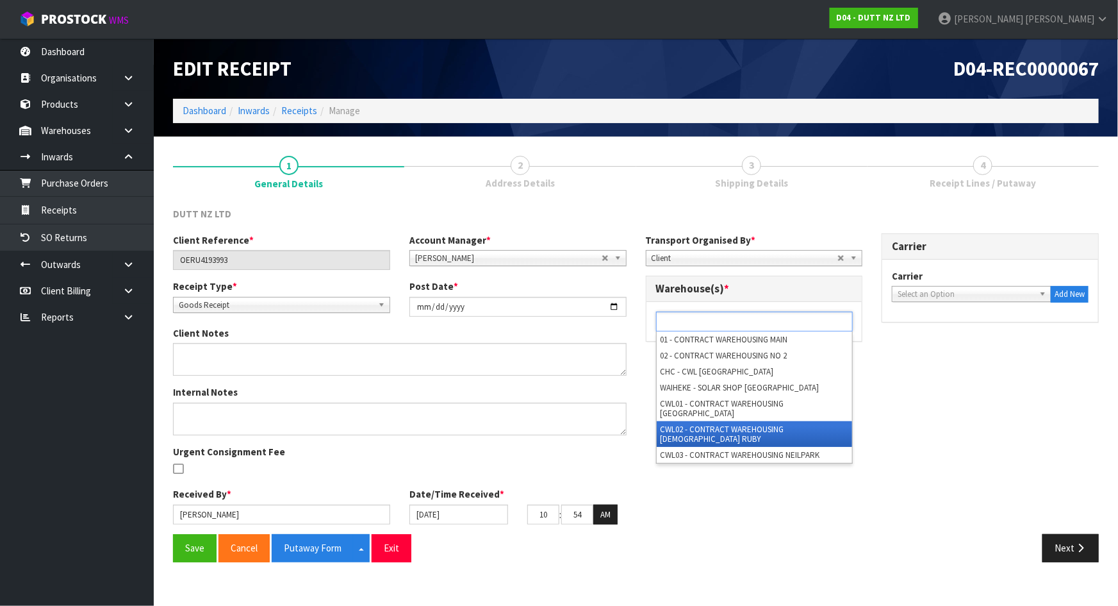
click at [752, 421] on li "CWL02 - CONTRACT WAREHOUSING [DEMOGRAPHIC_DATA] RUBY" at bounding box center [754, 434] width 195 height 26
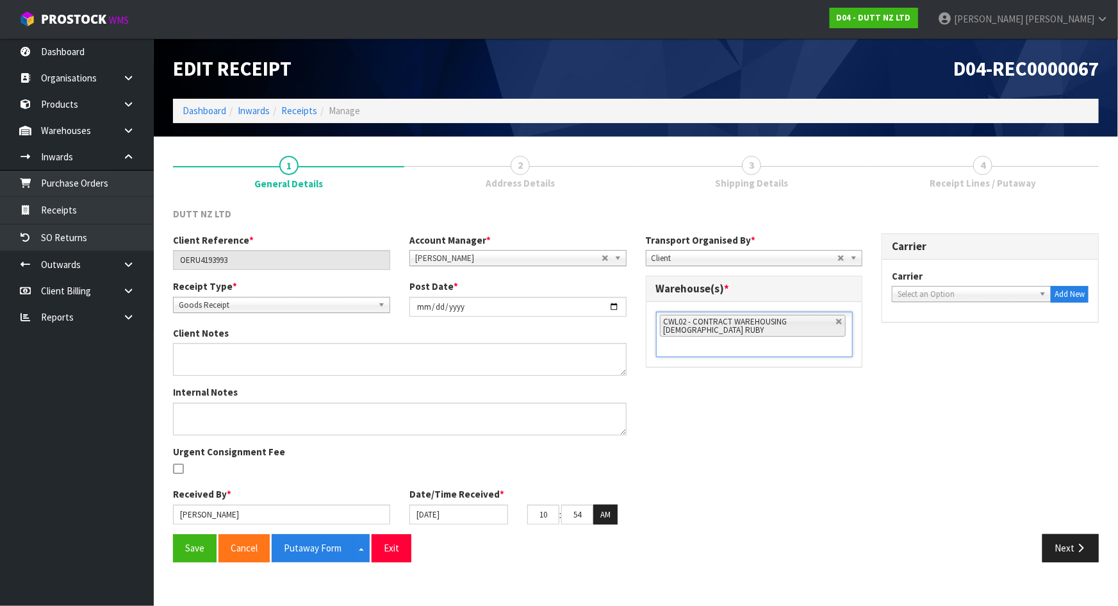
click at [809, 398] on div "Client Reference * OERU4193993 Account Manager * [PERSON_NAME] [PERSON_NAME] [P…" at bounding box center [635, 383] width 945 height 301
click at [190, 550] on button "Save" at bounding box center [195, 548] width 44 height 28
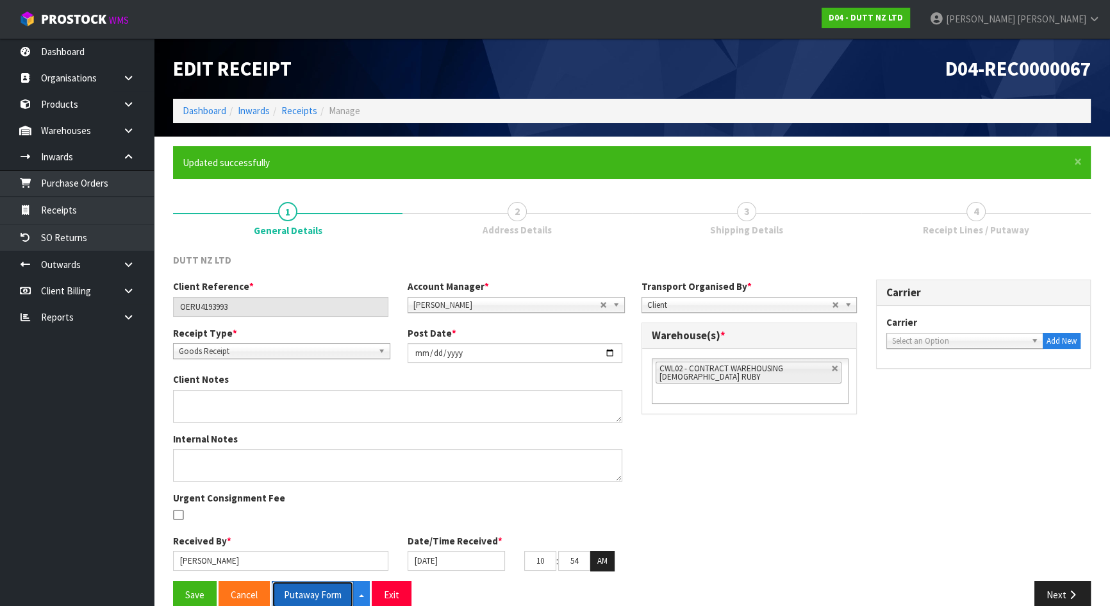
click at [302, 584] on button "Putaway Form" at bounding box center [313, 595] width 82 height 28
click at [665, 445] on div "Client Reference * OERU4193993 Account Manager * [PERSON_NAME] [PERSON_NAME] [P…" at bounding box center [631, 429] width 937 height 301
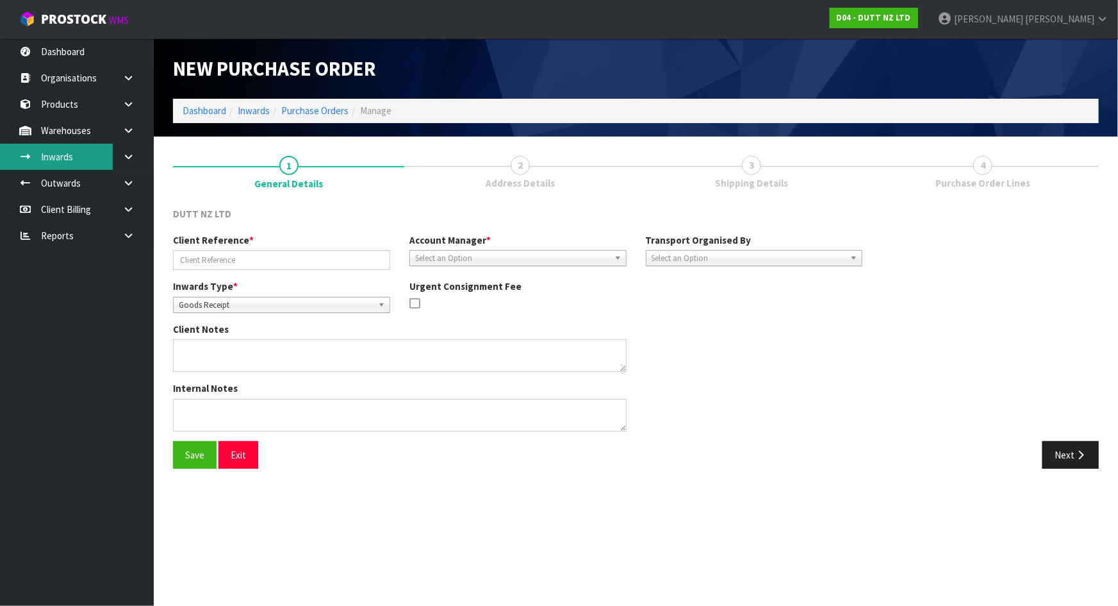
click at [73, 160] on link "Inwards" at bounding box center [77, 157] width 154 height 26
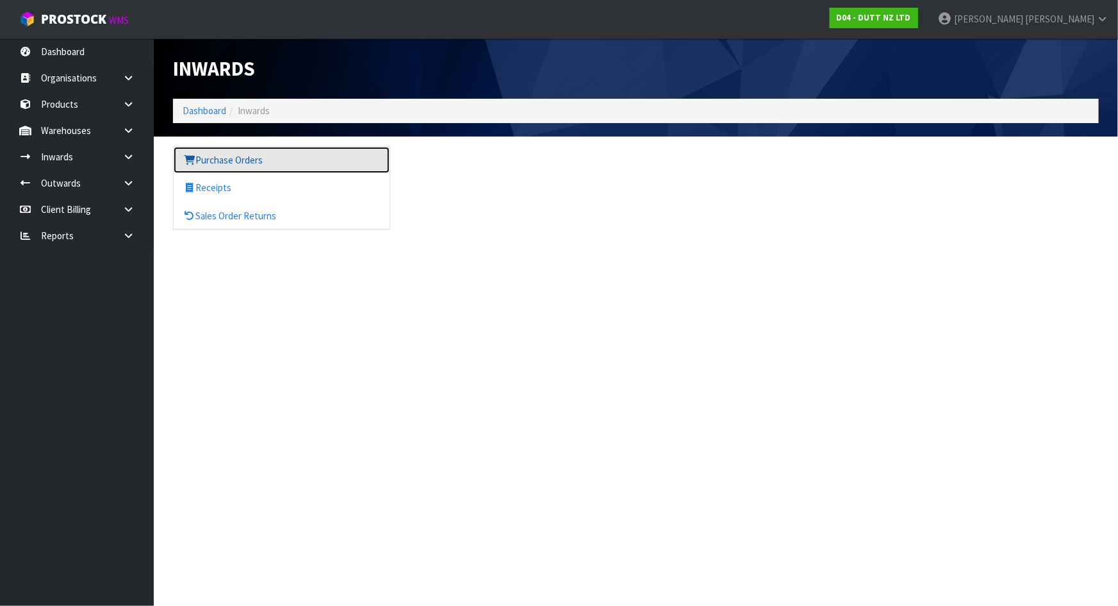
click at [317, 167] on link "Purchase Orders" at bounding box center [282, 160] width 216 height 26
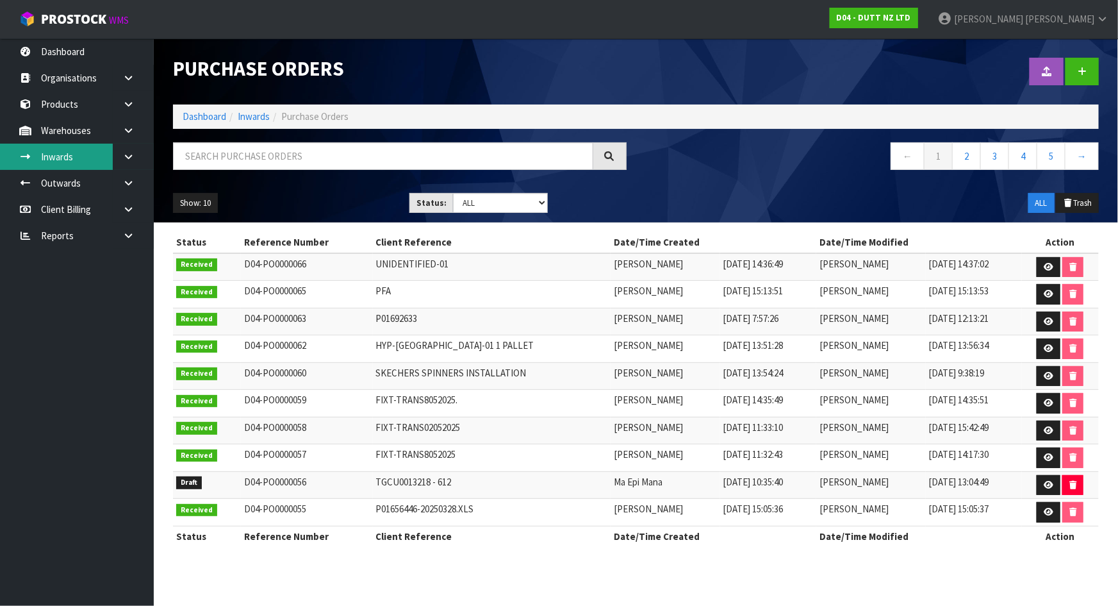
click at [85, 160] on link "Inwards" at bounding box center [77, 157] width 154 height 26
